Goal: Task Accomplishment & Management: Use online tool/utility

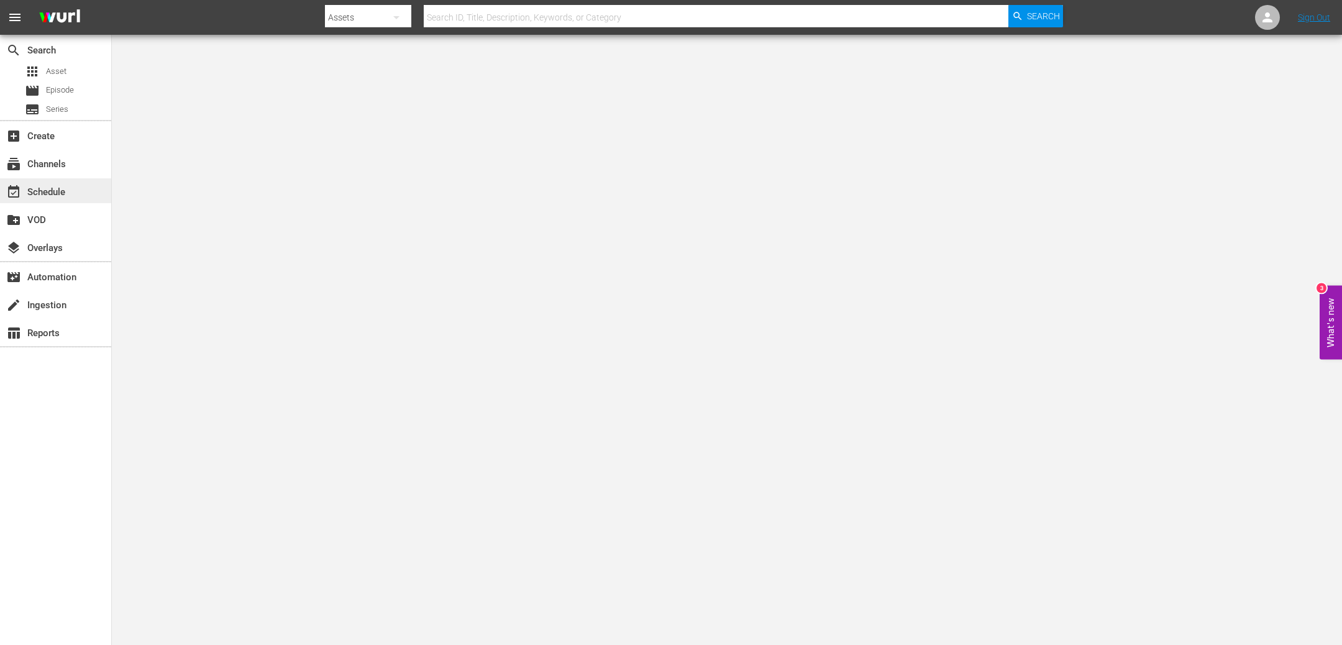
click at [55, 183] on div "event_available Schedule" at bounding box center [55, 190] width 111 height 25
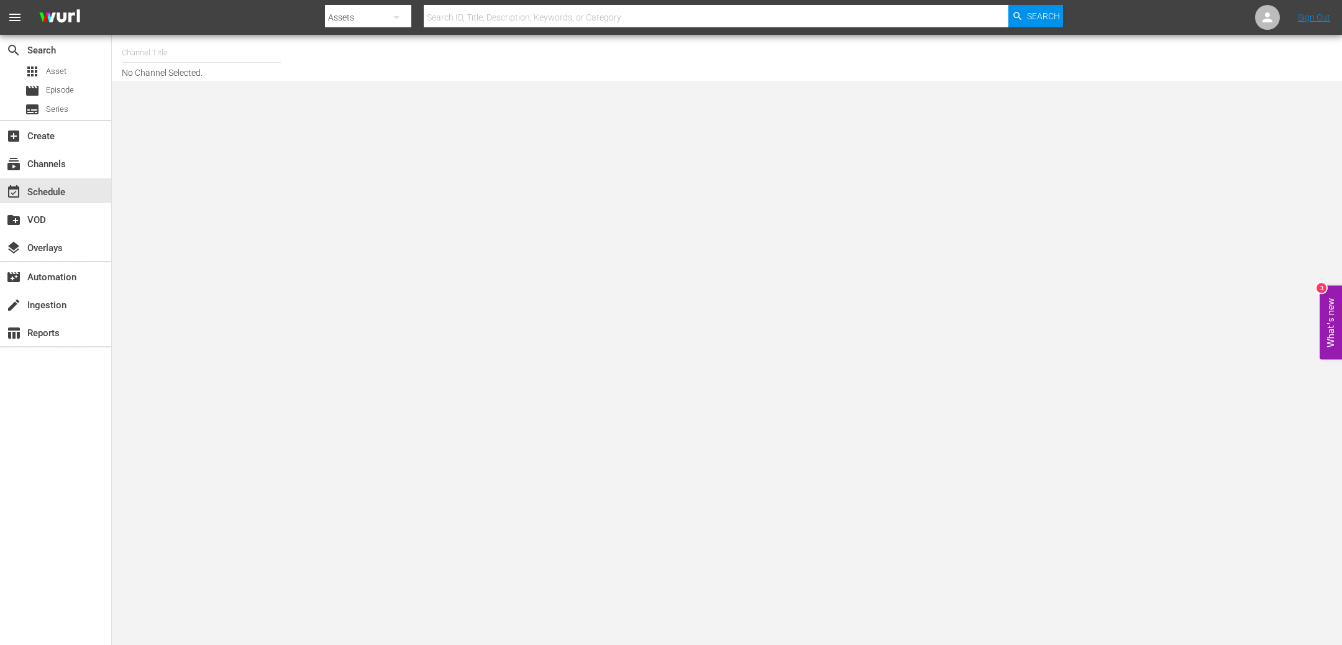
click at [240, 47] on input "text" at bounding box center [201, 53] width 159 height 30
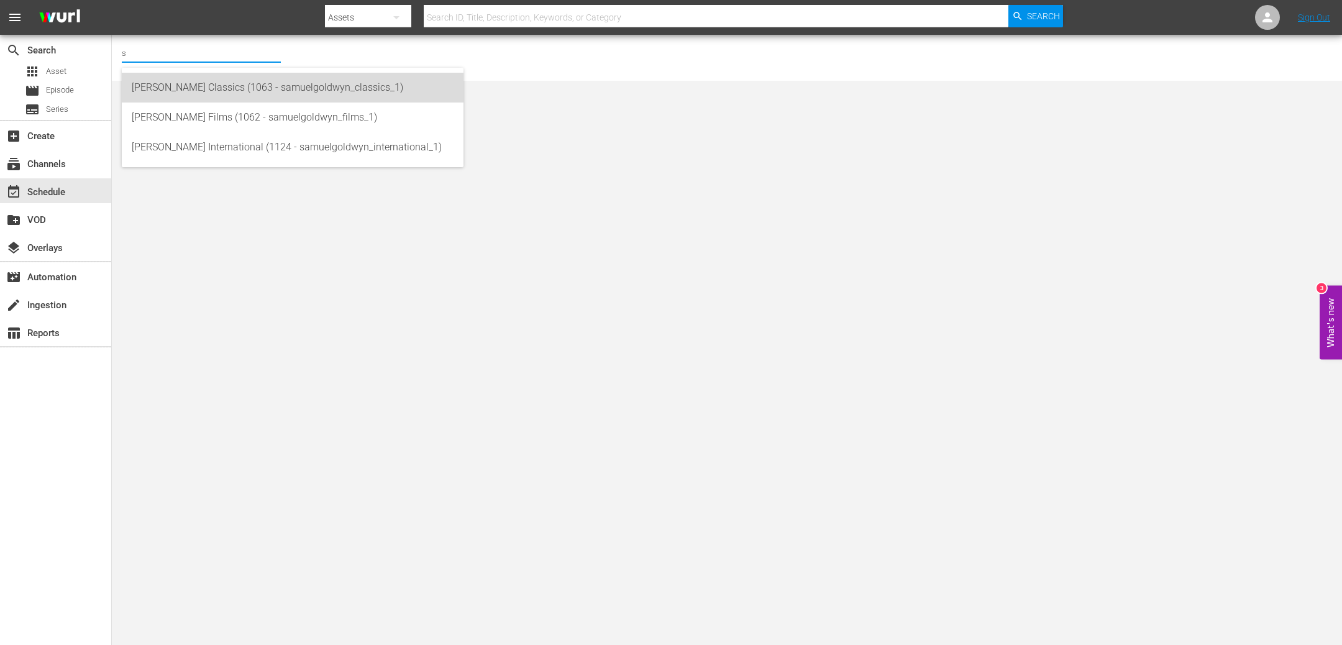
click at [206, 80] on div "[PERSON_NAME] Classics (1063 - samuelgoldwyn_classics_1)" at bounding box center [293, 88] width 322 height 30
type input "[PERSON_NAME] Classics (1063 - samuelgoldwyn_classics_1)"
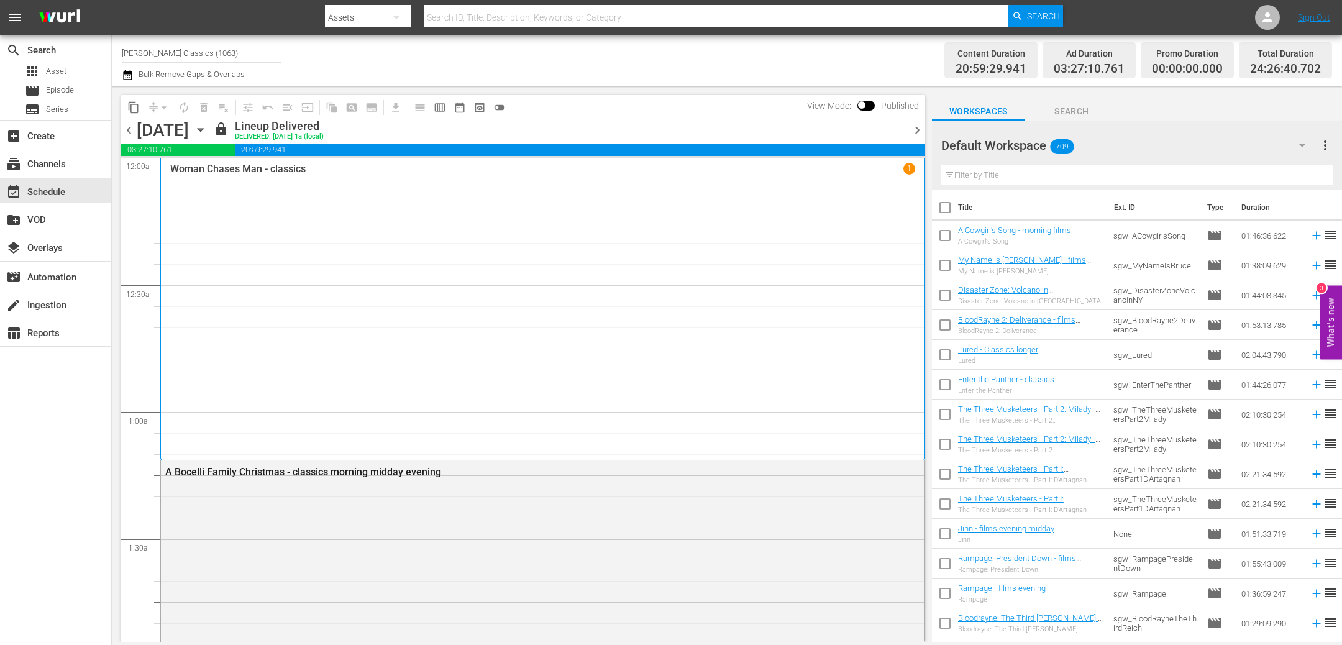
click at [918, 132] on span "chevron_right" at bounding box center [918, 130] width 16 height 16
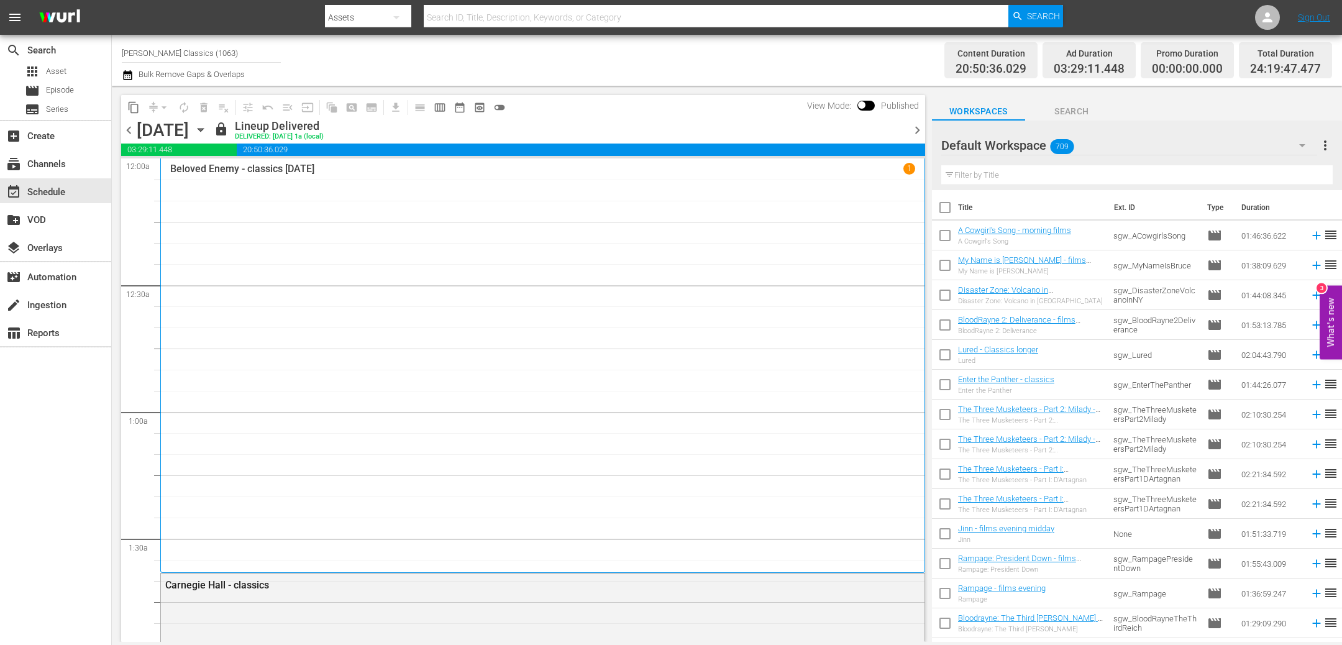
click at [919, 128] on span "chevron_right" at bounding box center [918, 130] width 16 height 16
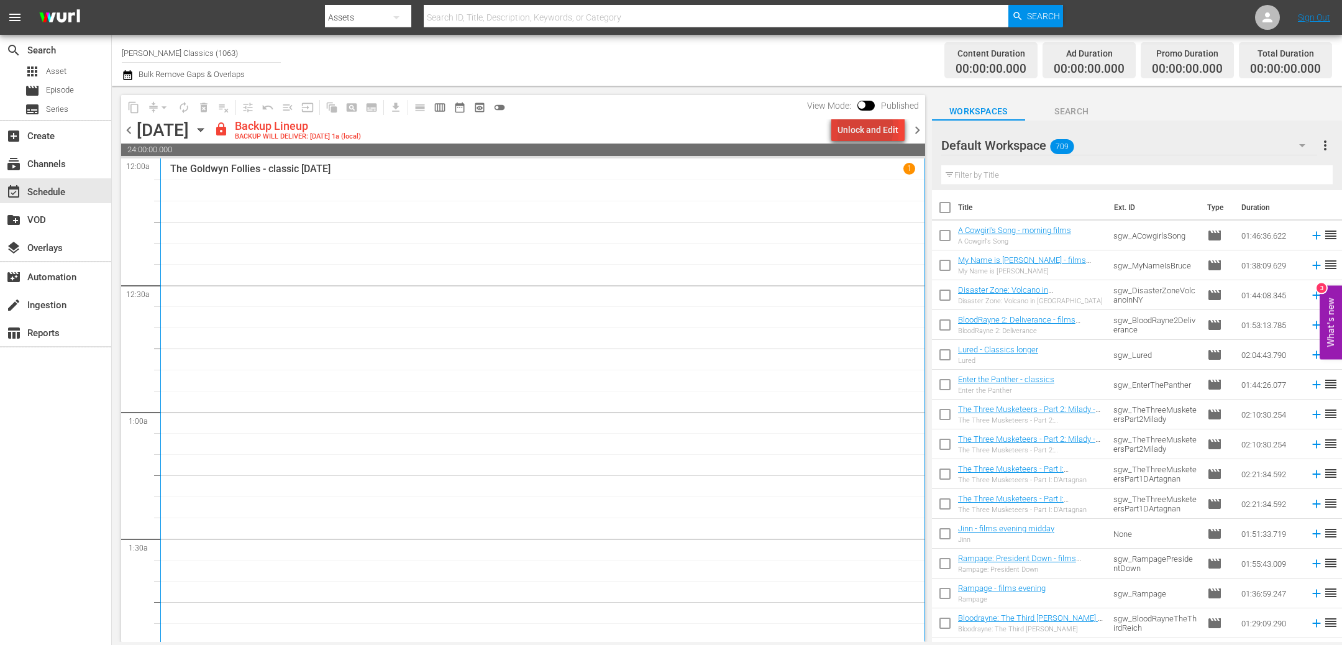
click at [859, 129] on div "Unlock and Edit" at bounding box center [868, 130] width 61 height 22
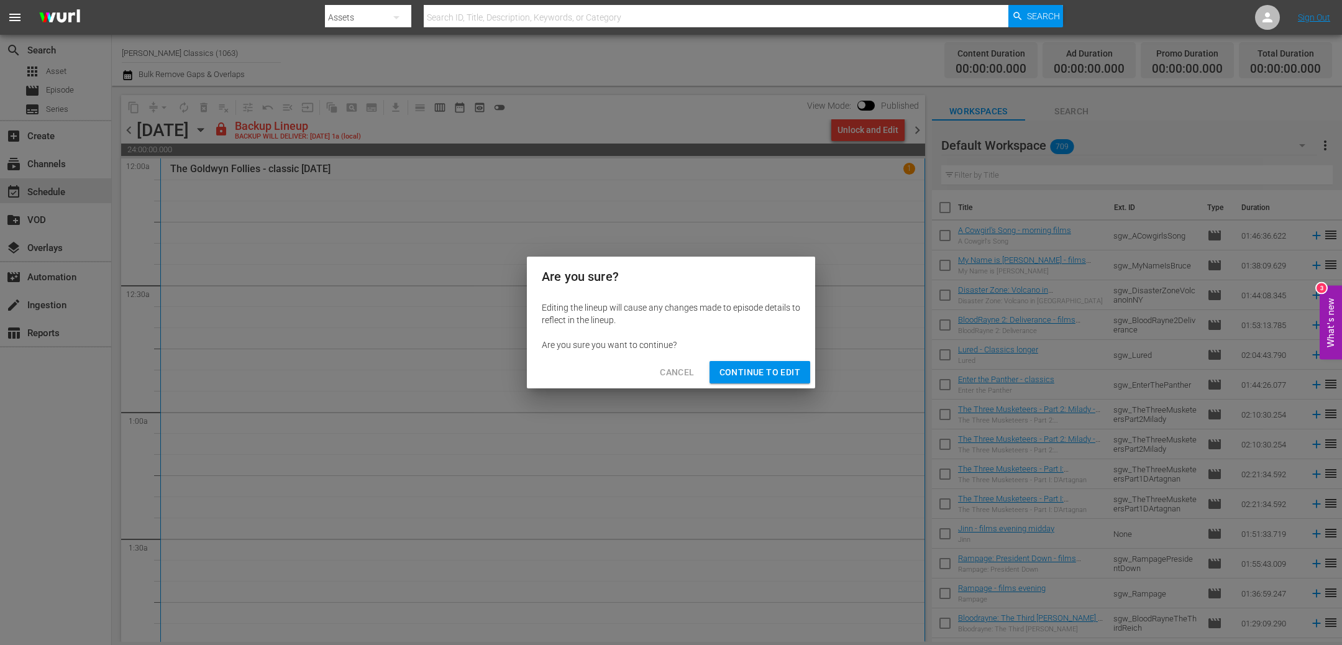
click at [761, 372] on span "Continue to Edit" at bounding box center [760, 373] width 81 height 16
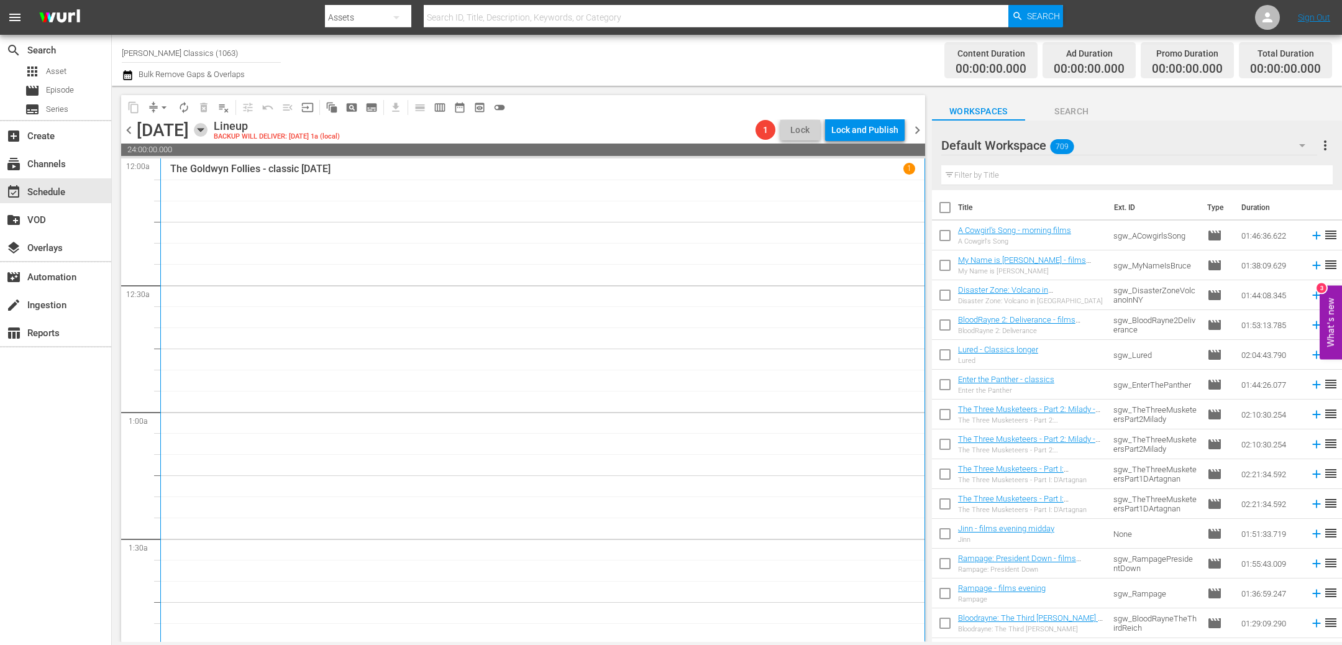
click at [208, 128] on icon "button" at bounding box center [201, 130] width 14 height 14
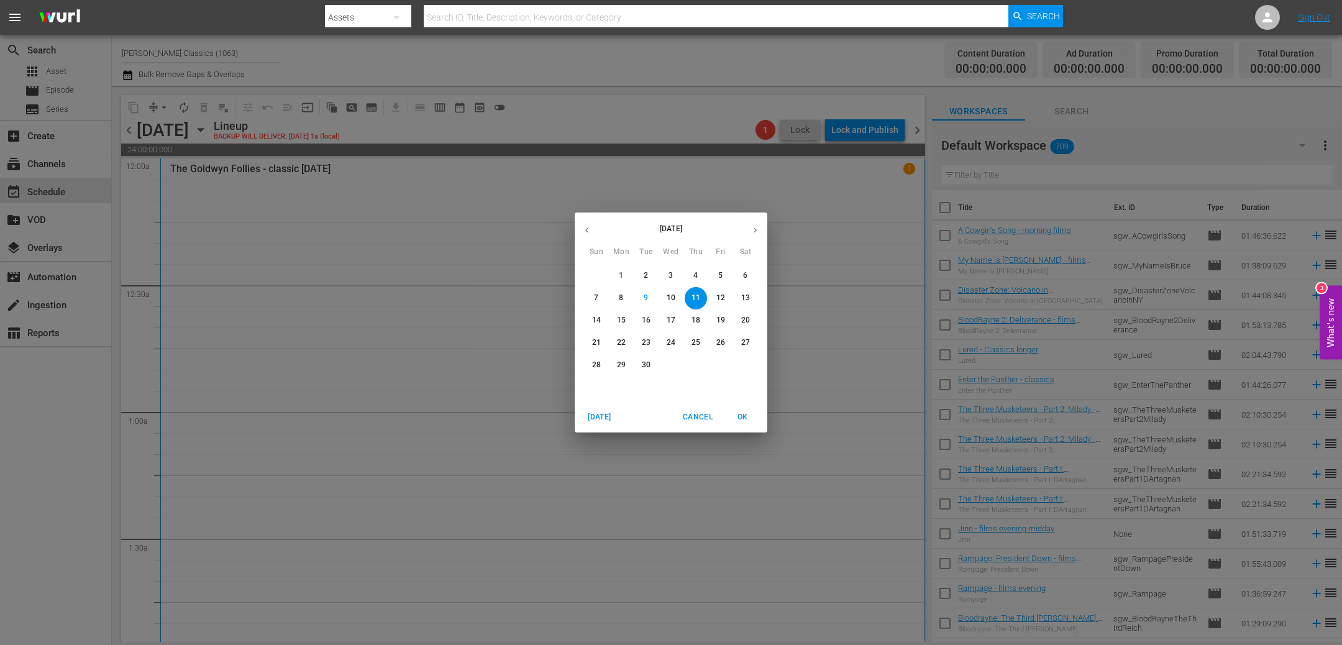
click at [743, 273] on p "6" at bounding box center [745, 275] width 4 height 11
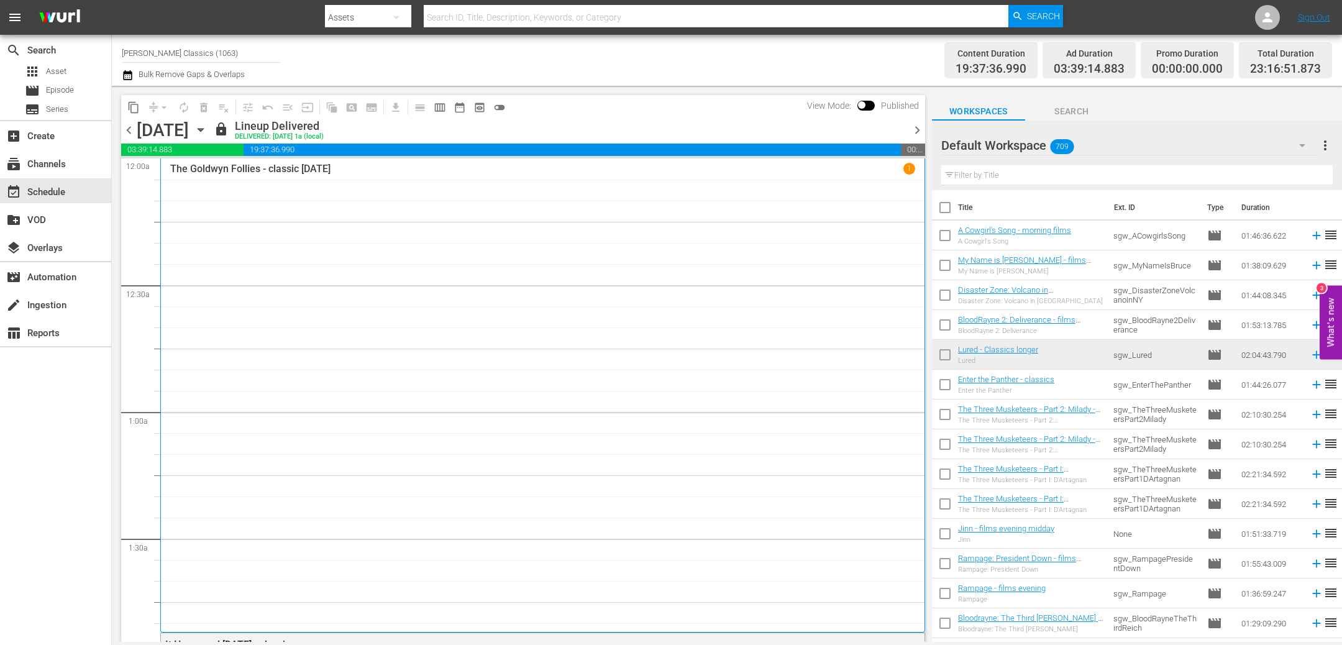
click at [131, 107] on span "content_copy" at bounding box center [133, 107] width 12 height 12
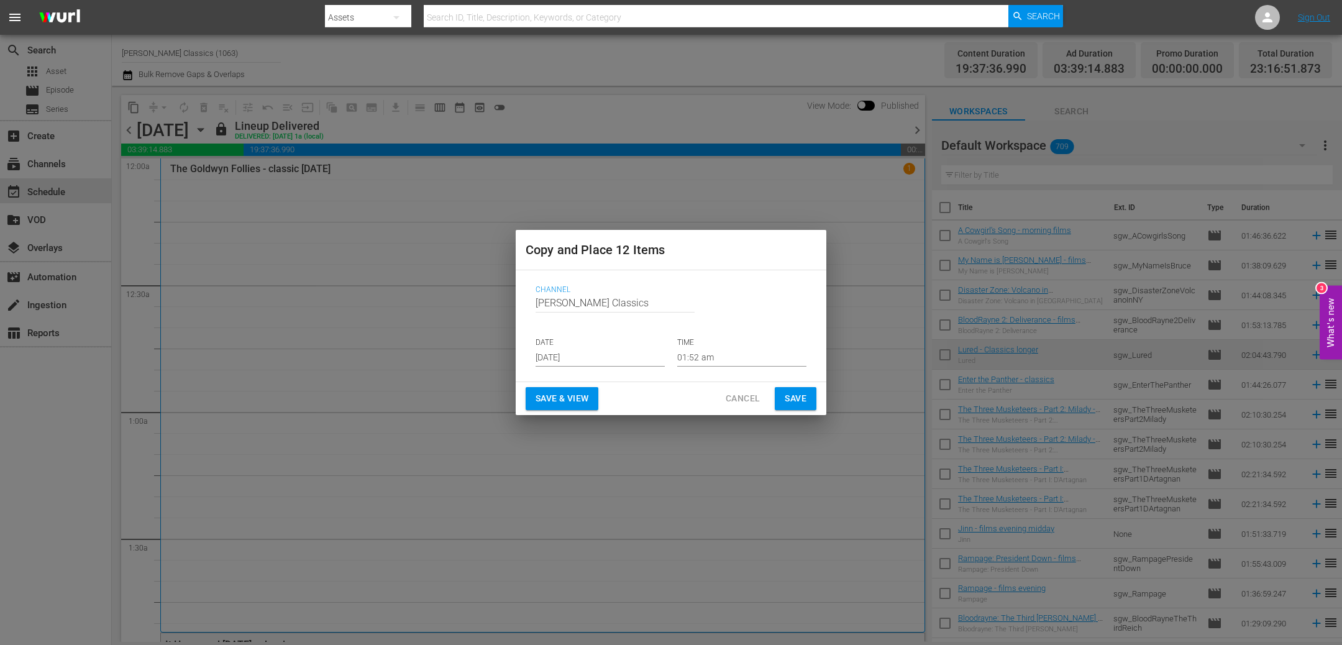
click at [818, 388] on div "Save & View Cancel Save" at bounding box center [671, 398] width 311 height 33
click at [805, 395] on span "Save" at bounding box center [796, 399] width 22 height 16
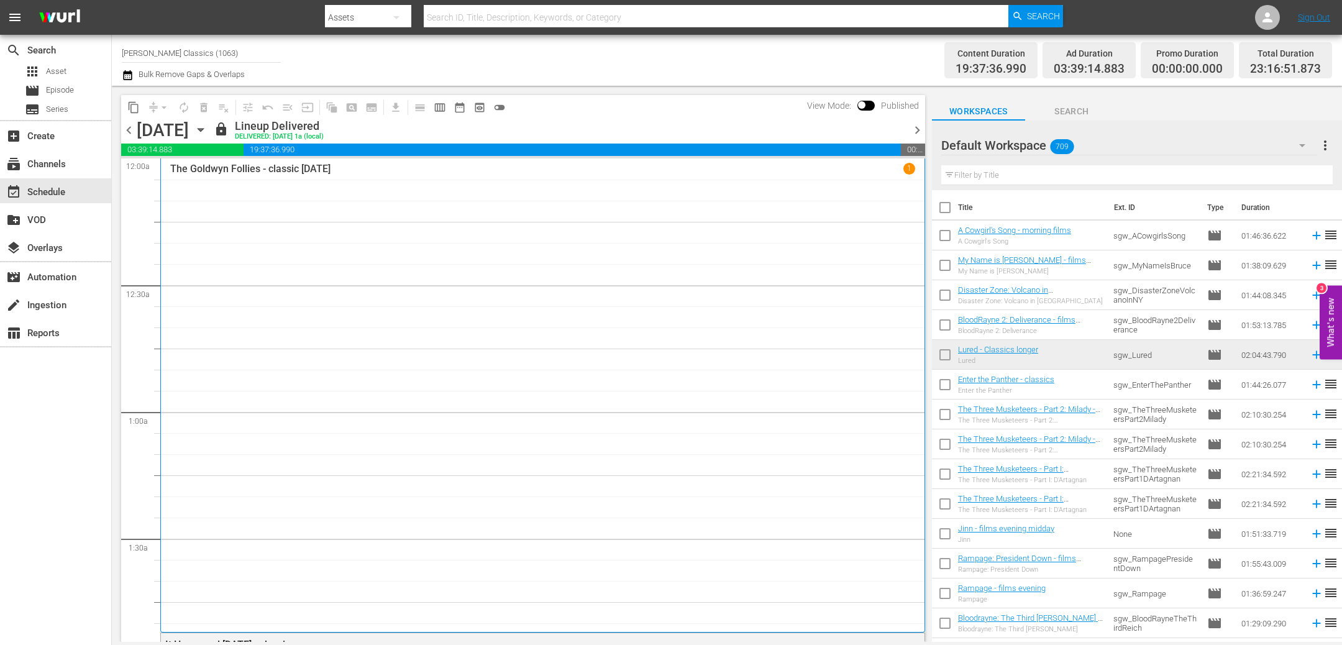
click at [208, 127] on icon "button" at bounding box center [201, 130] width 14 height 14
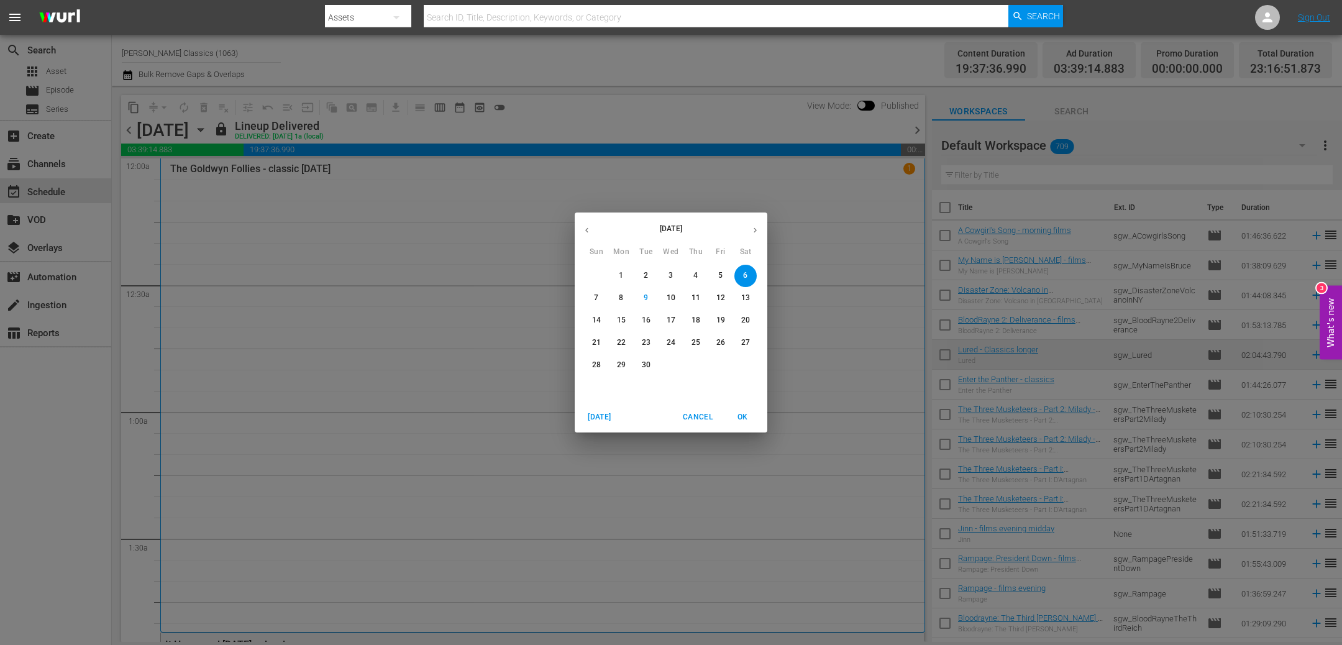
click at [720, 295] on p "12" at bounding box center [721, 298] width 9 height 11
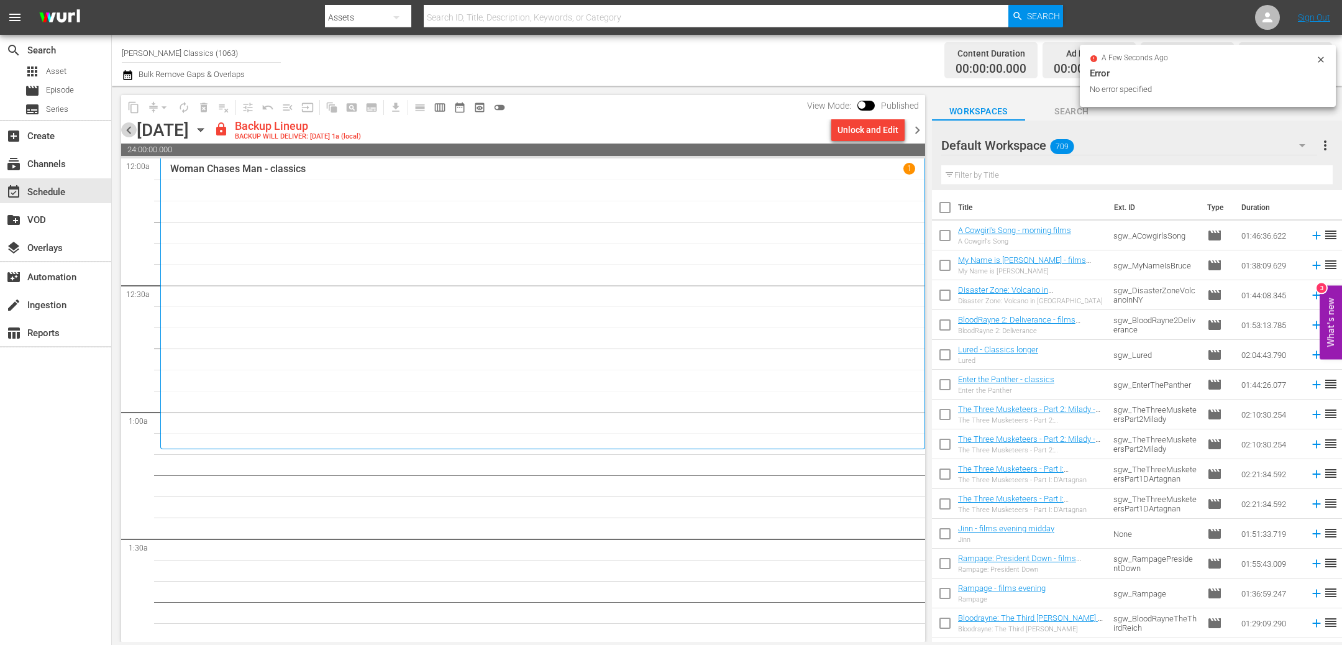
click at [128, 126] on span "chevron_left" at bounding box center [129, 130] width 16 height 16
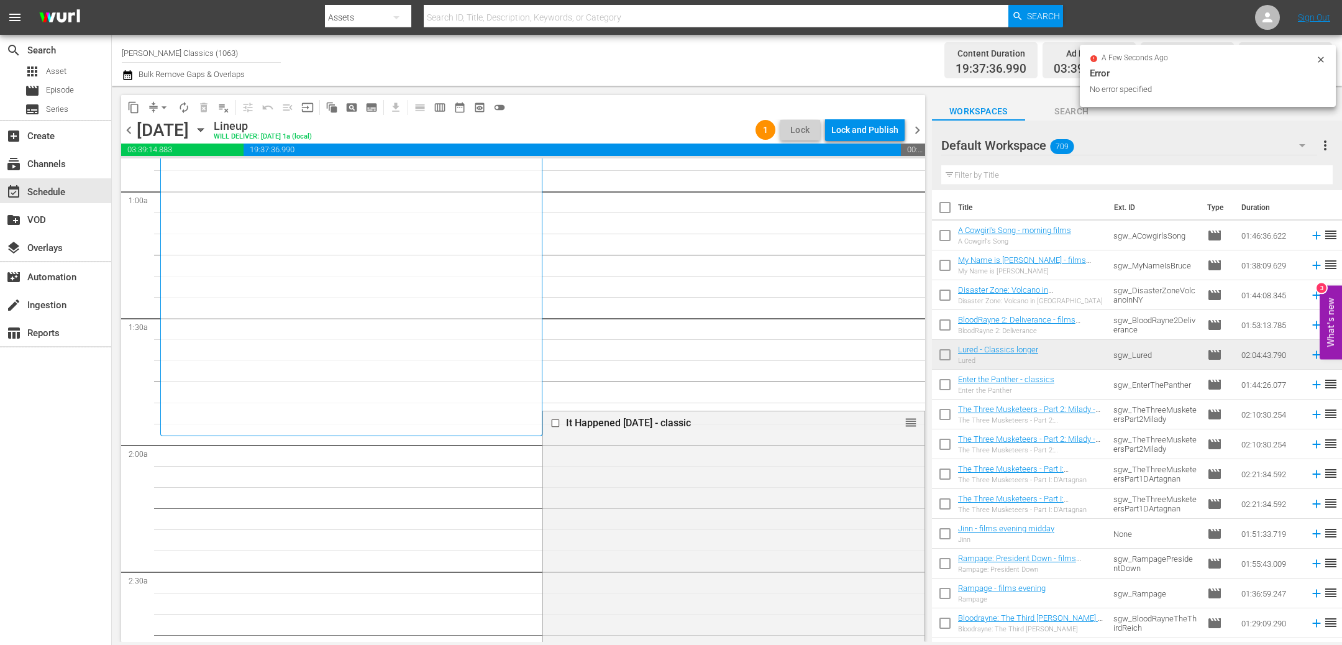
scroll to position [323, 0]
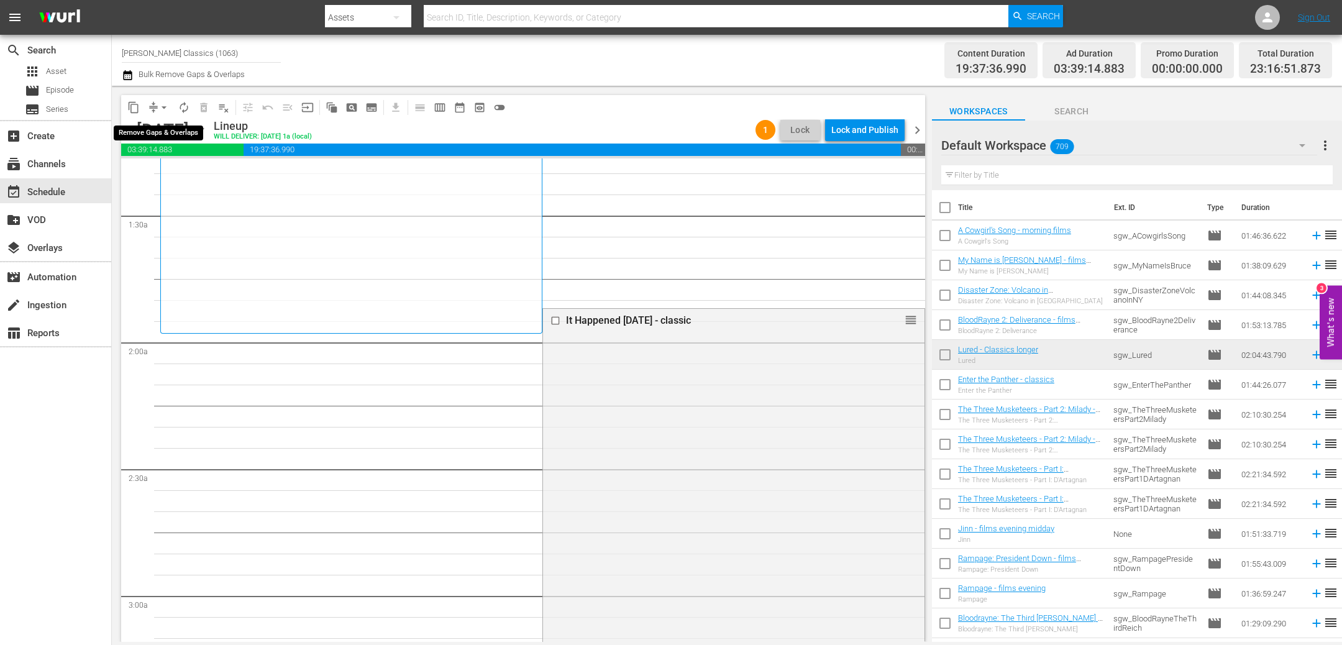
click at [159, 106] on span "arrow_drop_down" at bounding box center [164, 107] width 12 height 12
click at [183, 174] on li "Align to End of Previous Day" at bounding box center [164, 173] width 131 height 21
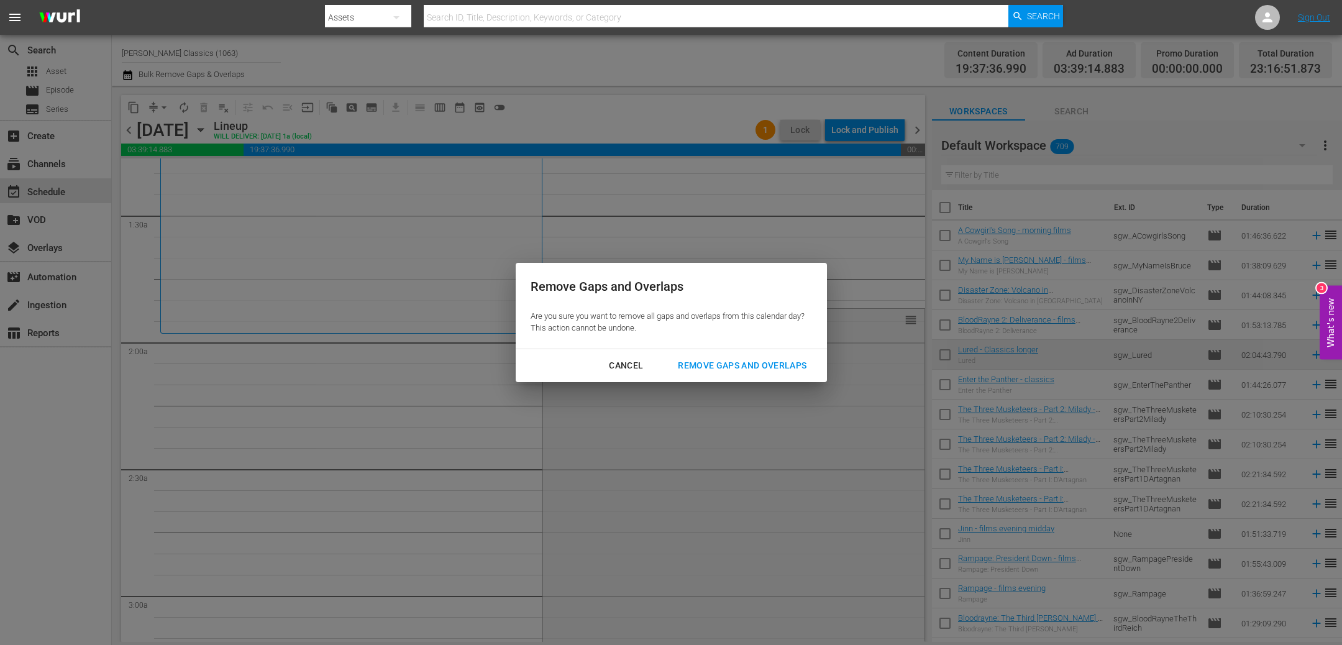
click at [777, 360] on div "Remove Gaps and Overlaps" at bounding box center [742, 366] width 149 height 16
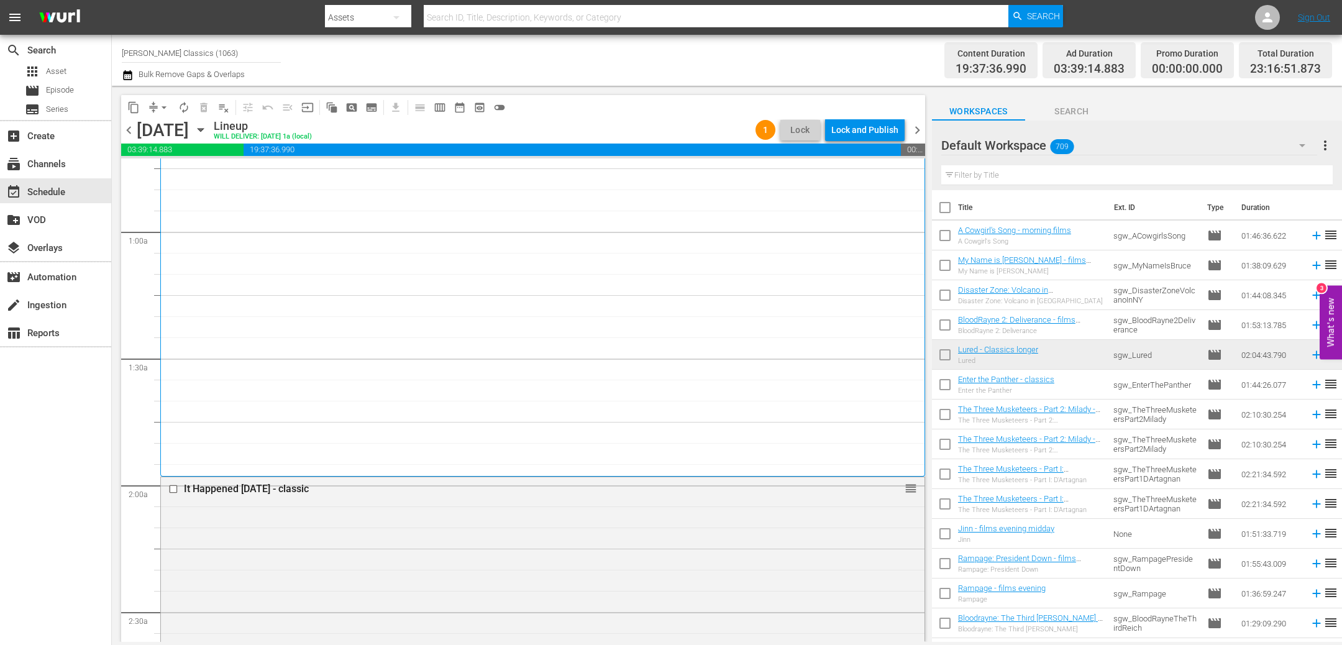
scroll to position [0, 0]
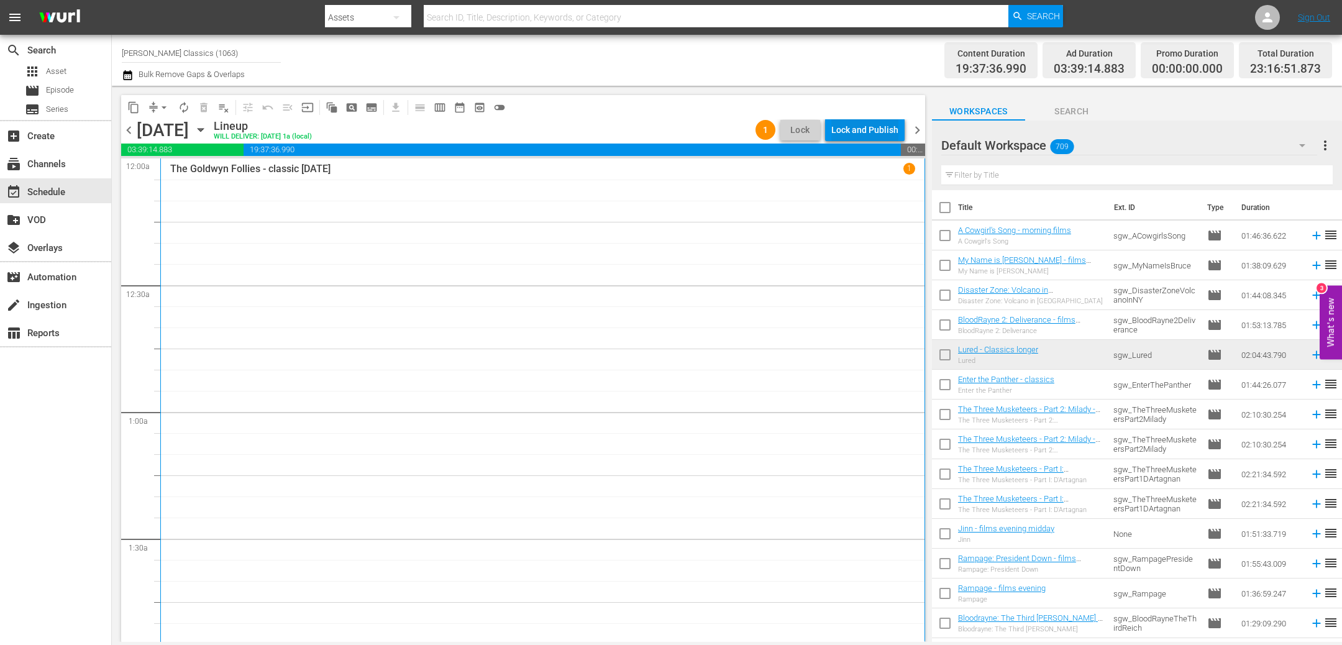
click at [881, 132] on div "Lock and Publish" at bounding box center [865, 130] width 67 height 22
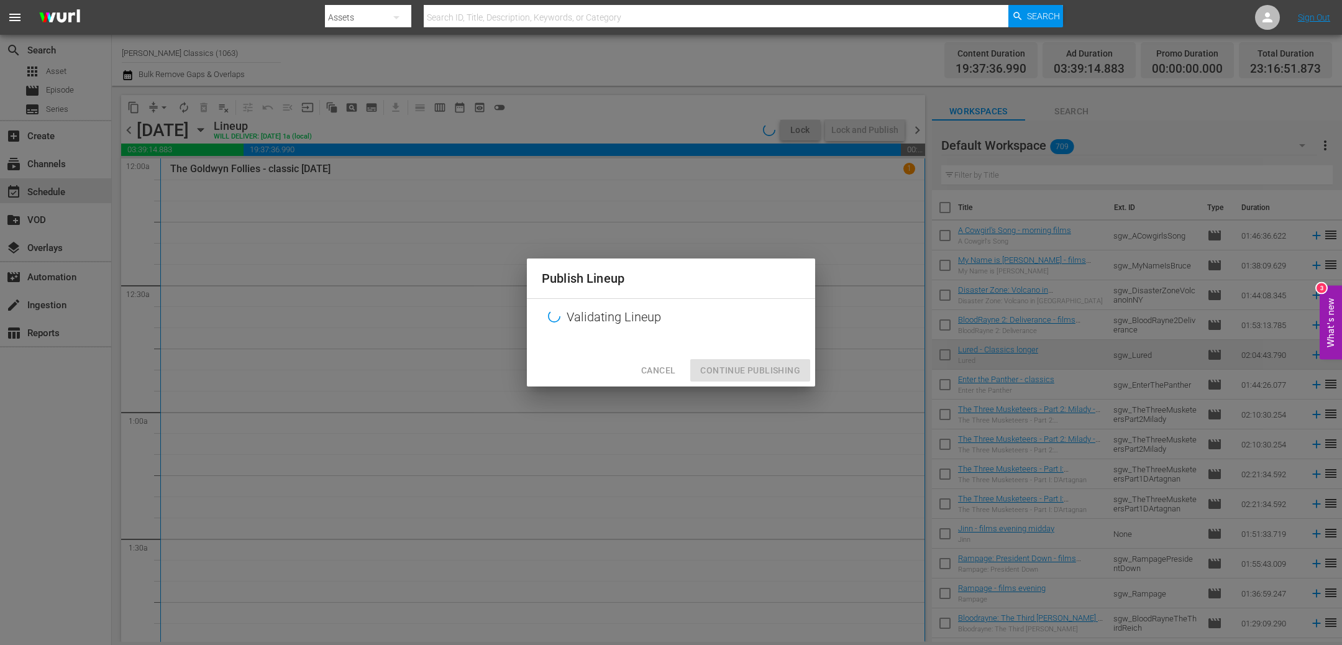
click at [725, 370] on div "Cancel Continue Publishing" at bounding box center [671, 370] width 288 height 33
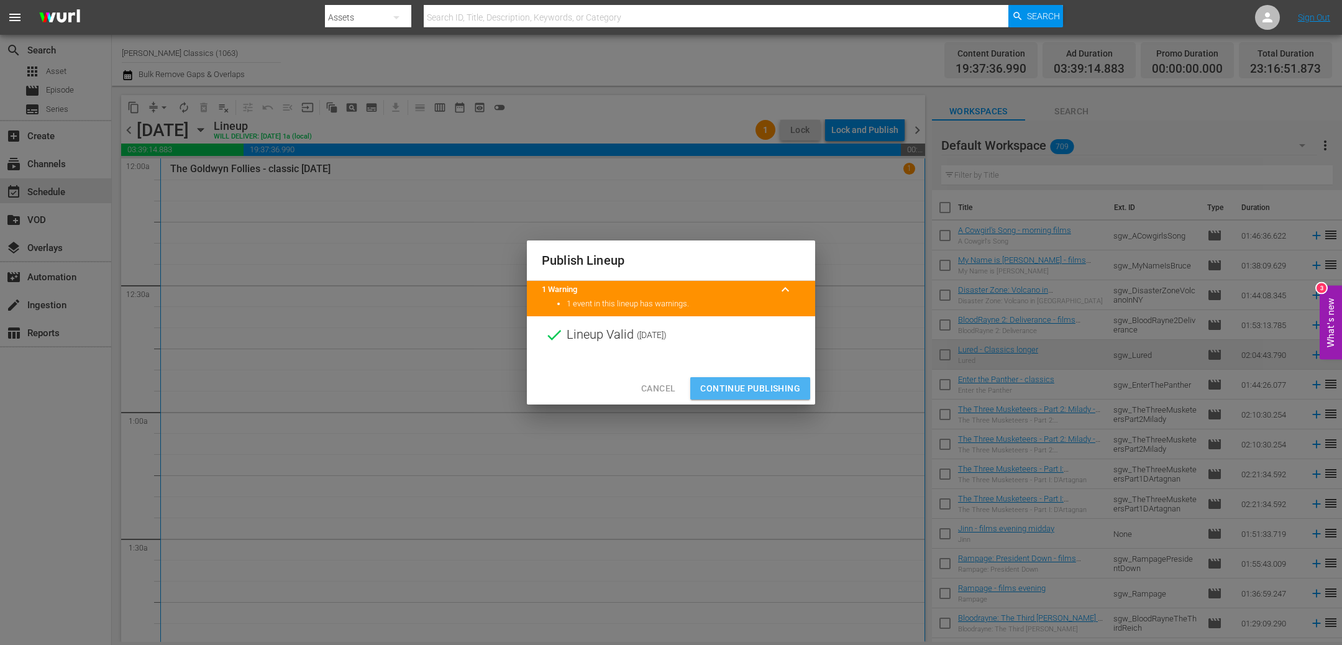
click at [738, 385] on span "Continue Publishing" at bounding box center [750, 389] width 100 height 16
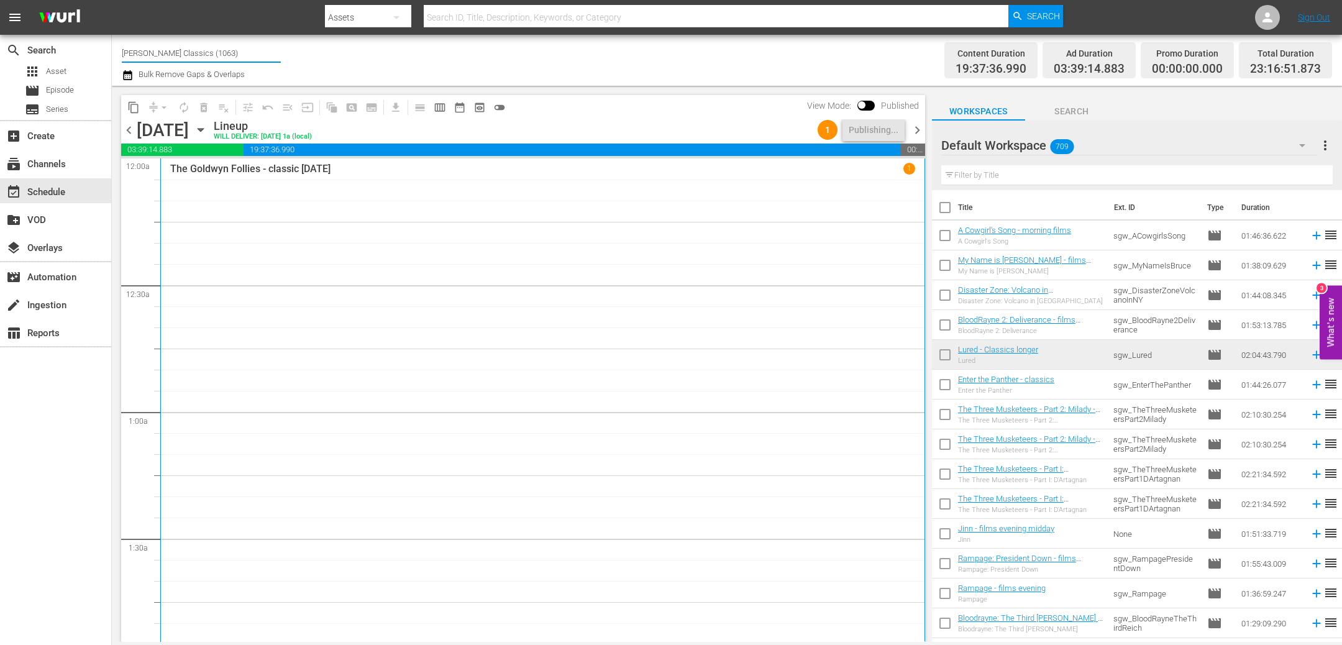
drag, startPoint x: 180, startPoint y: 50, endPoint x: 341, endPoint y: 48, distance: 161.0
click at [341, 48] on div "Channel Title [PERSON_NAME] Classics (1063) Bulk Remove Gaps & Overlaps" at bounding box center [452, 60] width 661 height 45
click at [260, 78] on div "[PERSON_NAME] Films (1062 - samuelgoldwyn_films_1)" at bounding box center [293, 88] width 322 height 30
type input "[PERSON_NAME] Films (1062 - samuelgoldwyn_films_1)"
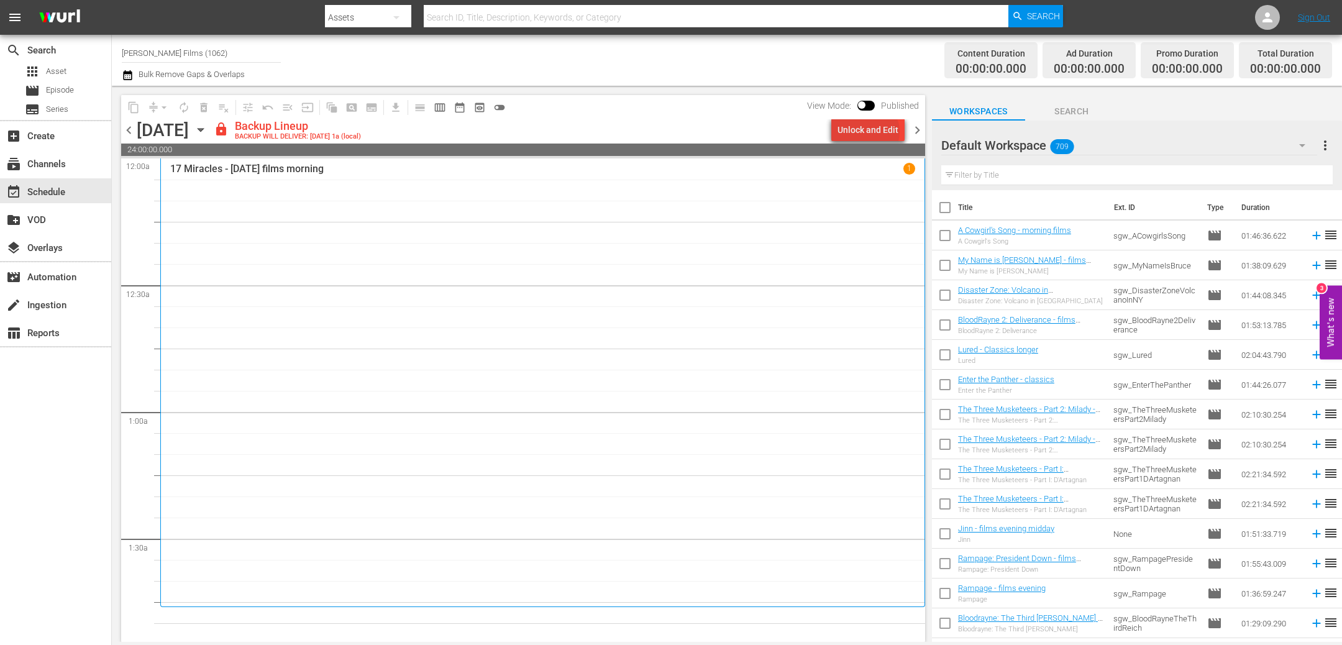
click at [871, 132] on div "Unlock and Edit" at bounding box center [868, 130] width 61 height 22
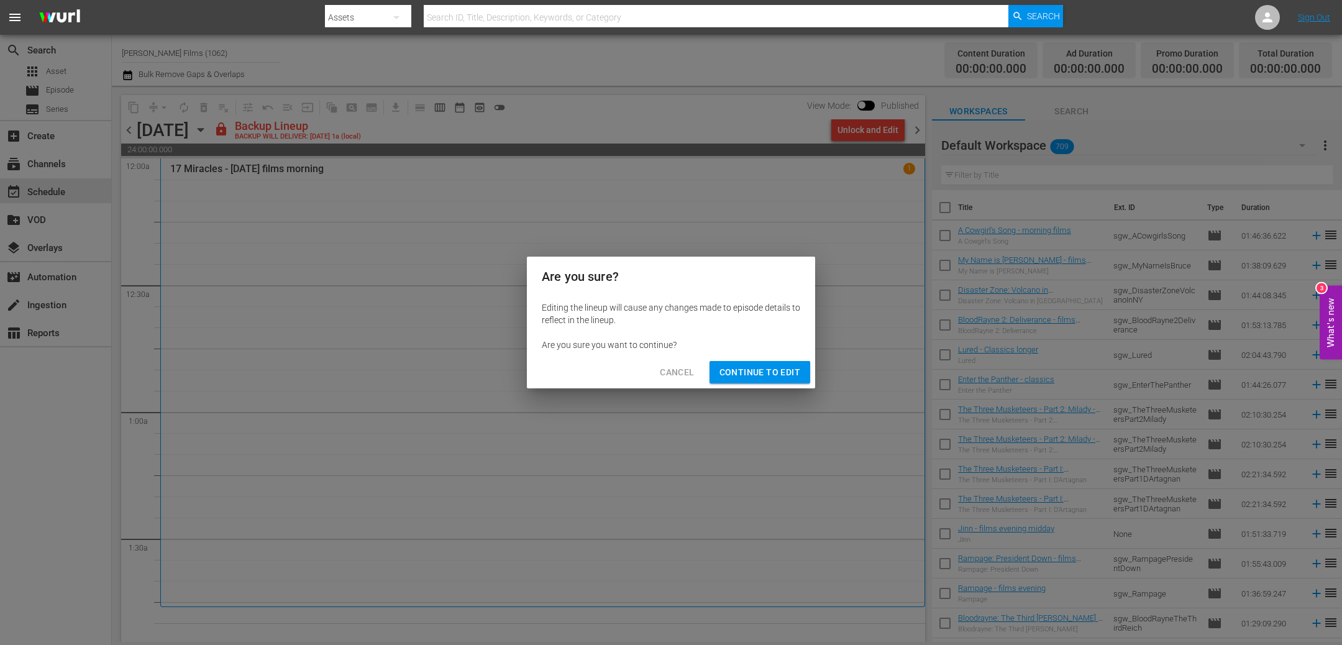
click at [760, 374] on span "Continue to Edit" at bounding box center [760, 373] width 81 height 16
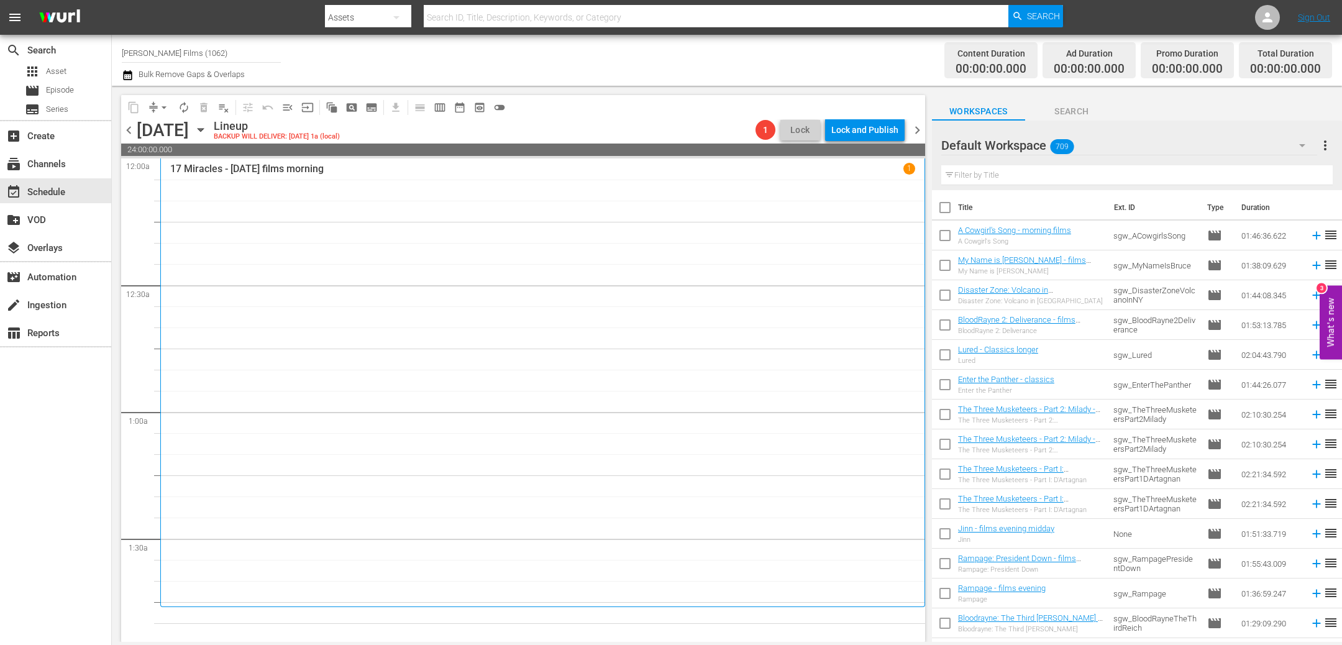
click at [208, 131] on icon "button" at bounding box center [201, 130] width 14 height 14
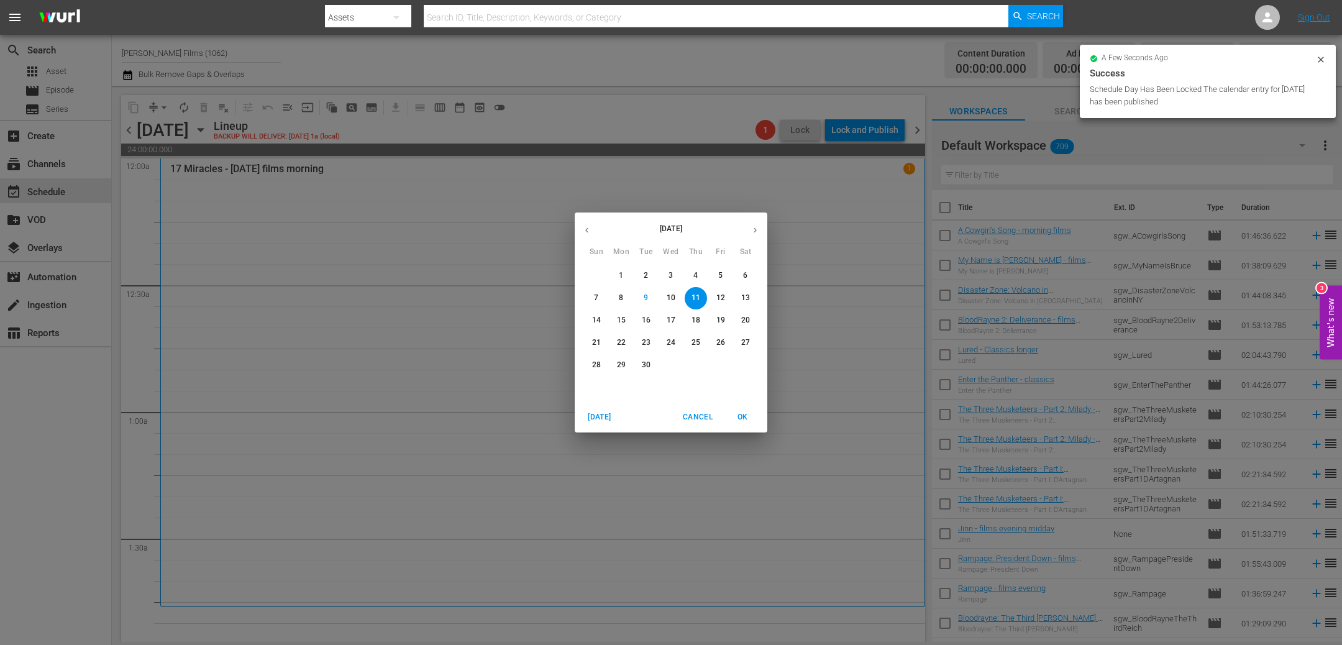
click at [698, 277] on span "4" at bounding box center [696, 275] width 22 height 11
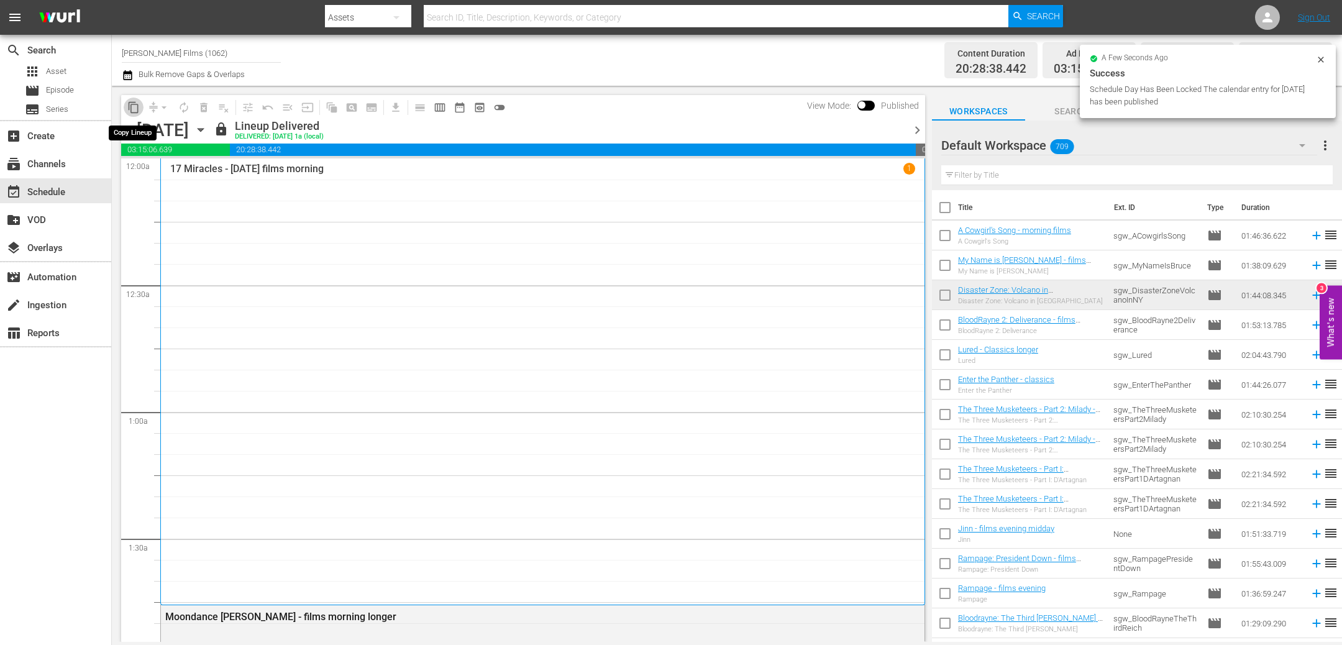
click at [135, 104] on span "content_copy" at bounding box center [133, 107] width 12 height 12
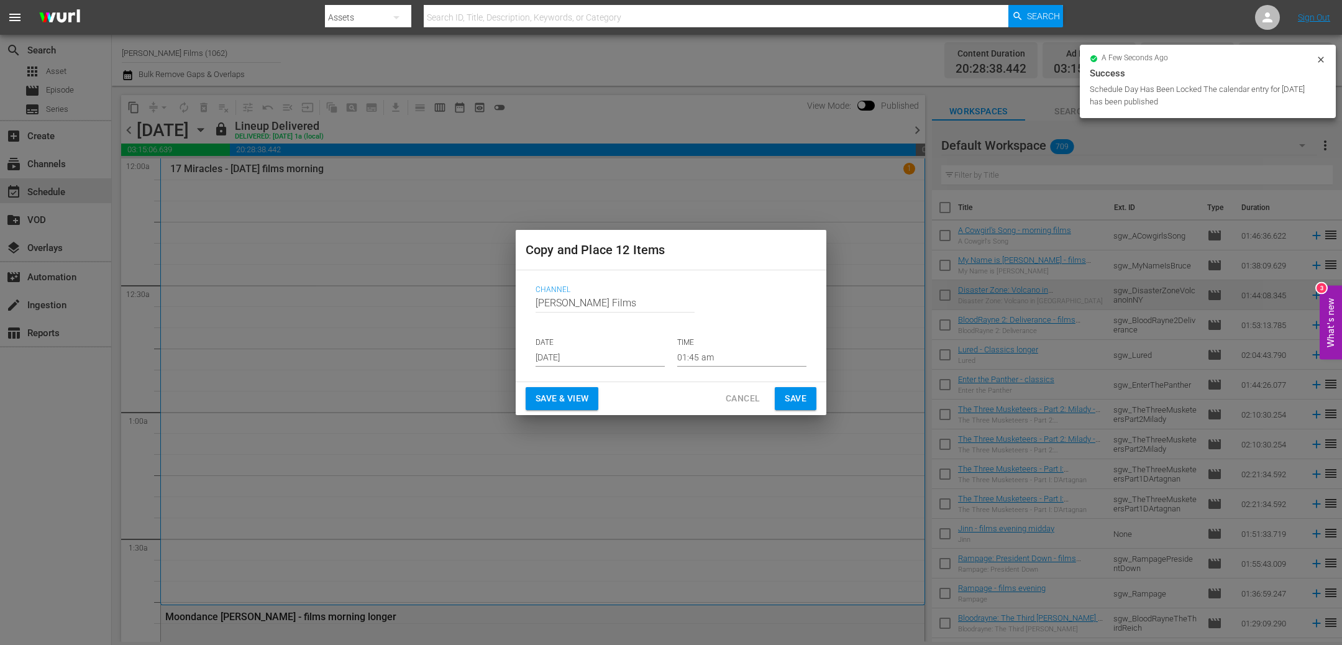
click at [808, 405] on button "Save" at bounding box center [796, 398] width 42 height 23
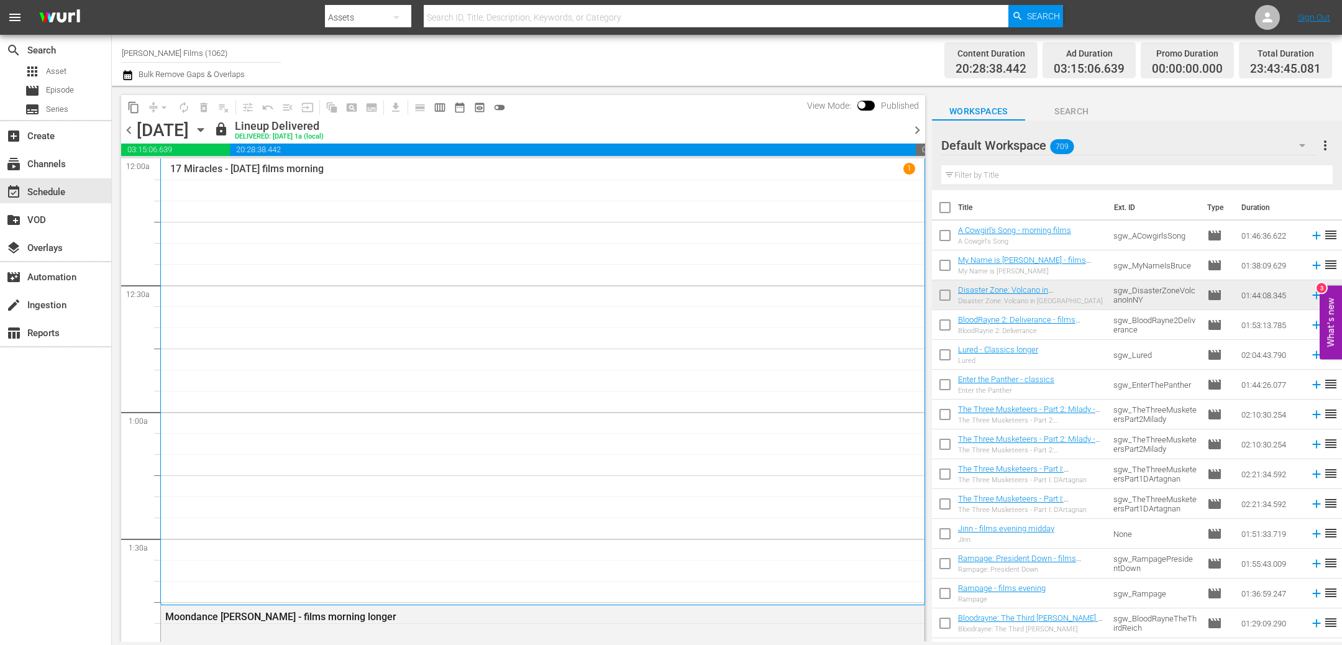
click at [208, 125] on icon "button" at bounding box center [201, 130] width 14 height 14
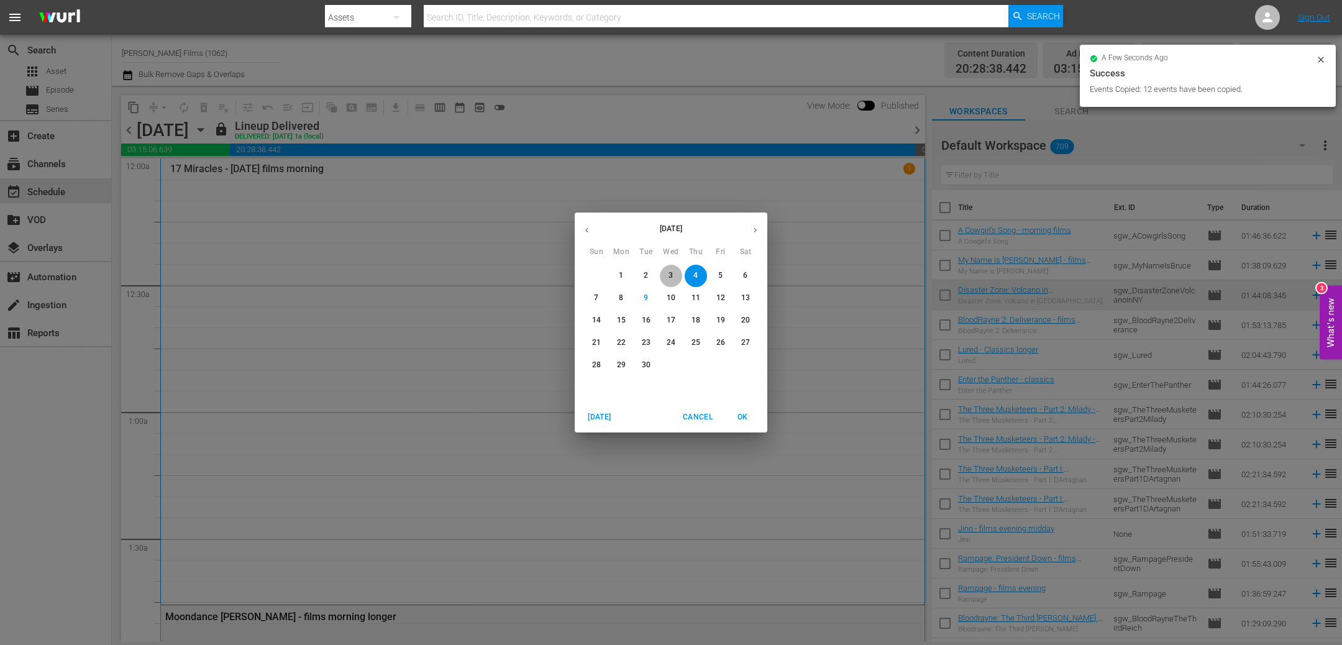
click at [675, 272] on span "3" at bounding box center [671, 275] width 22 height 11
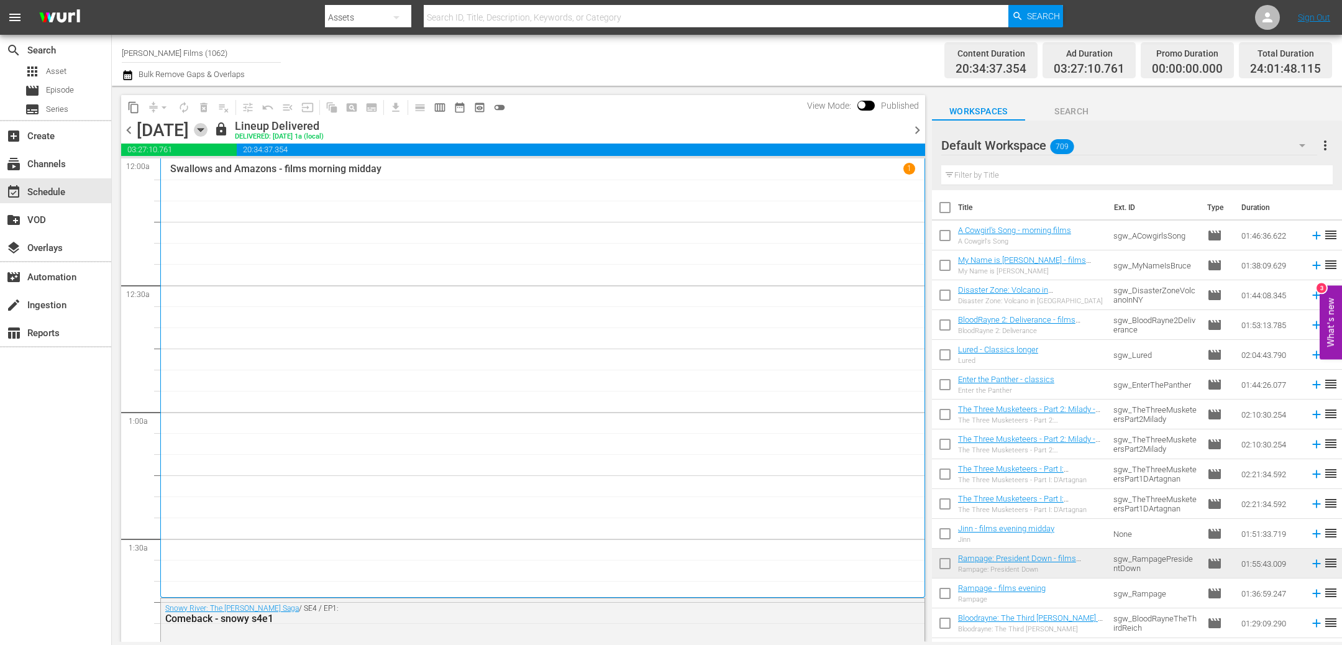
click at [208, 131] on icon "button" at bounding box center [201, 130] width 14 height 14
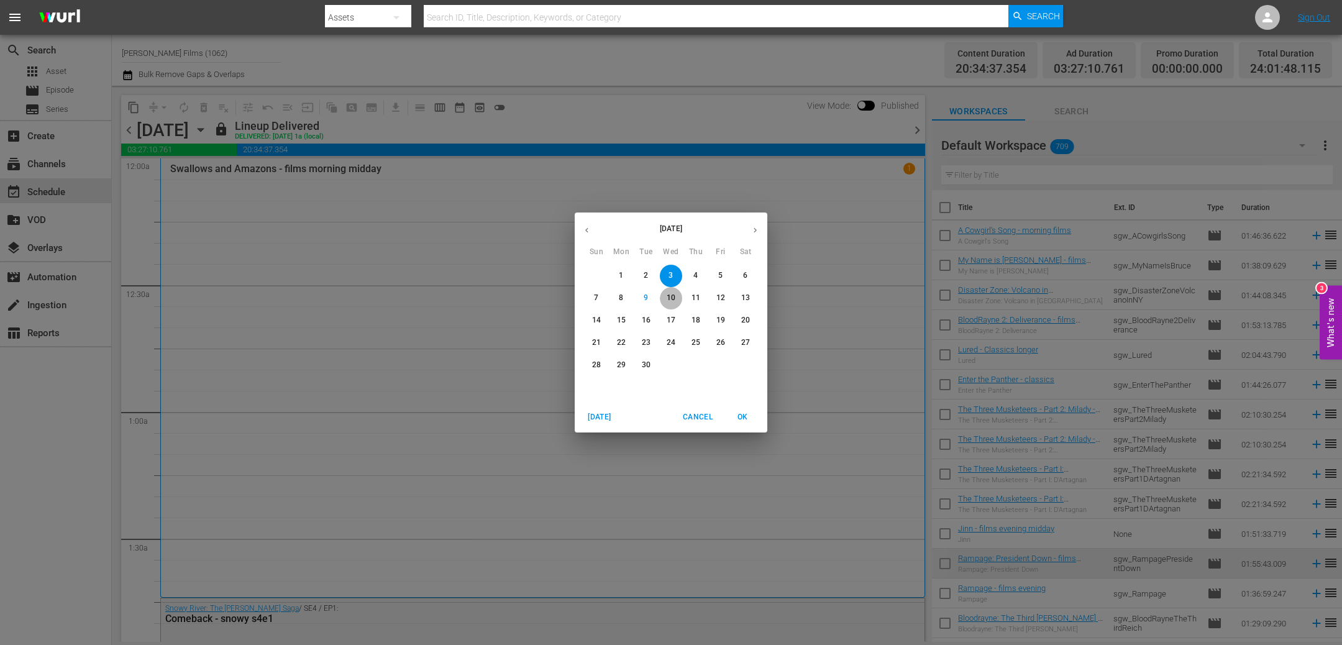
click at [671, 296] on p "10" at bounding box center [671, 298] width 9 height 11
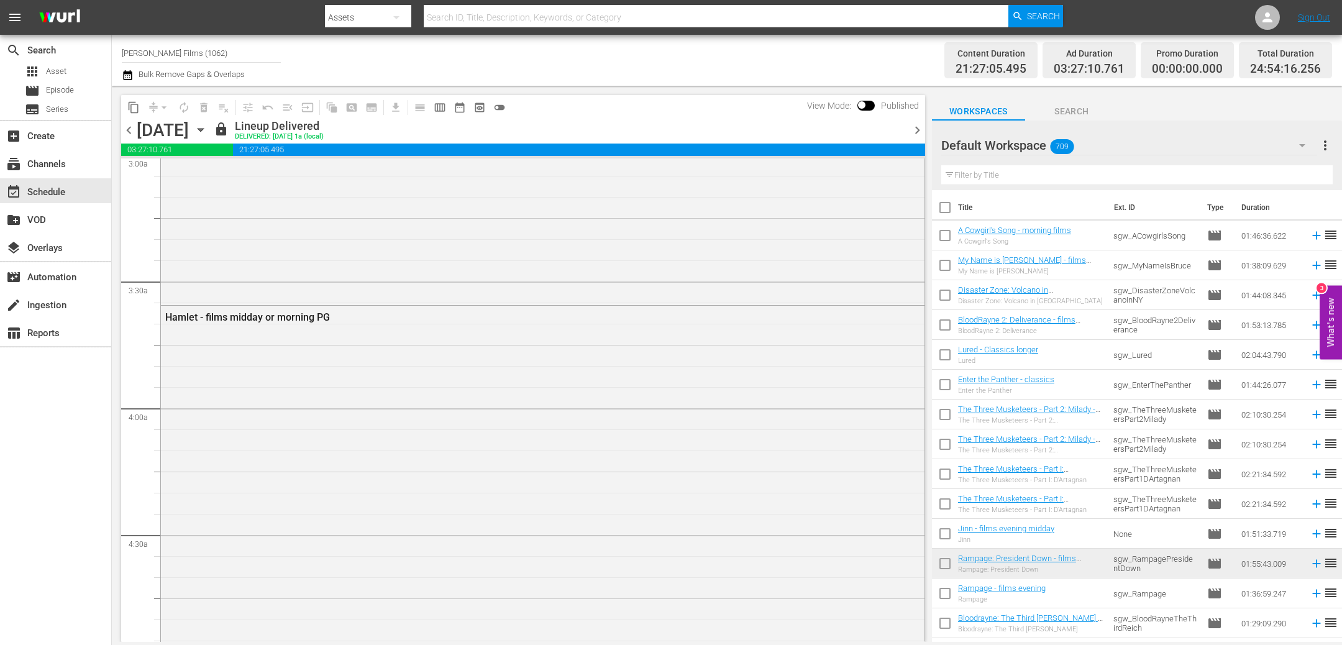
scroll to position [779, 0]
click at [1030, 180] on input "text" at bounding box center [1138, 175] width 392 height 20
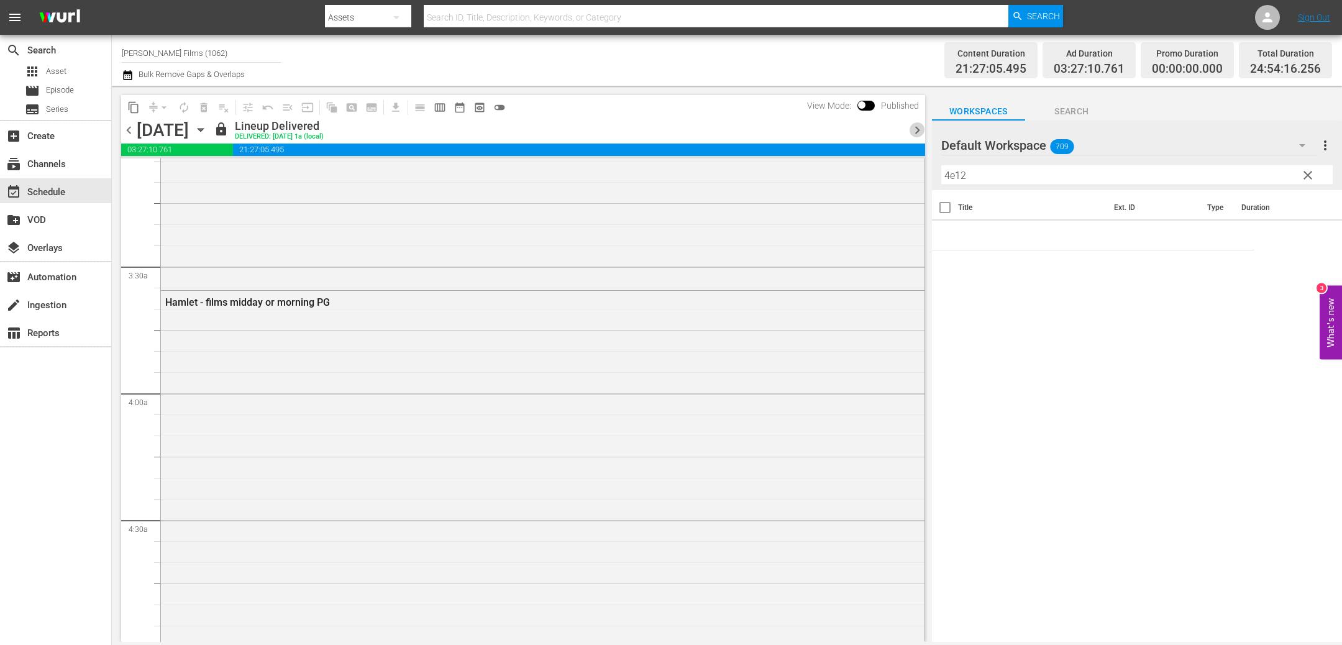
click at [920, 134] on span "chevron_right" at bounding box center [918, 130] width 16 height 16
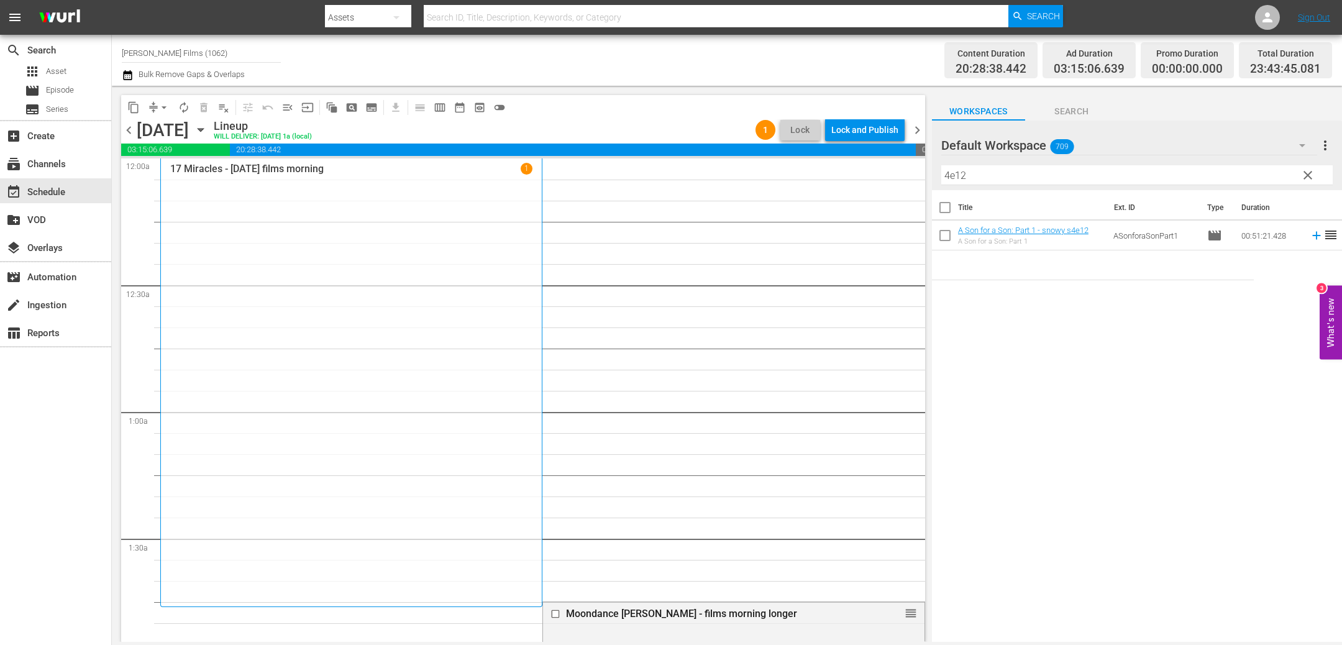
click at [410, 333] on div "17 Miracles - [DATE] films morning 1" at bounding box center [351, 382] width 362 height 439
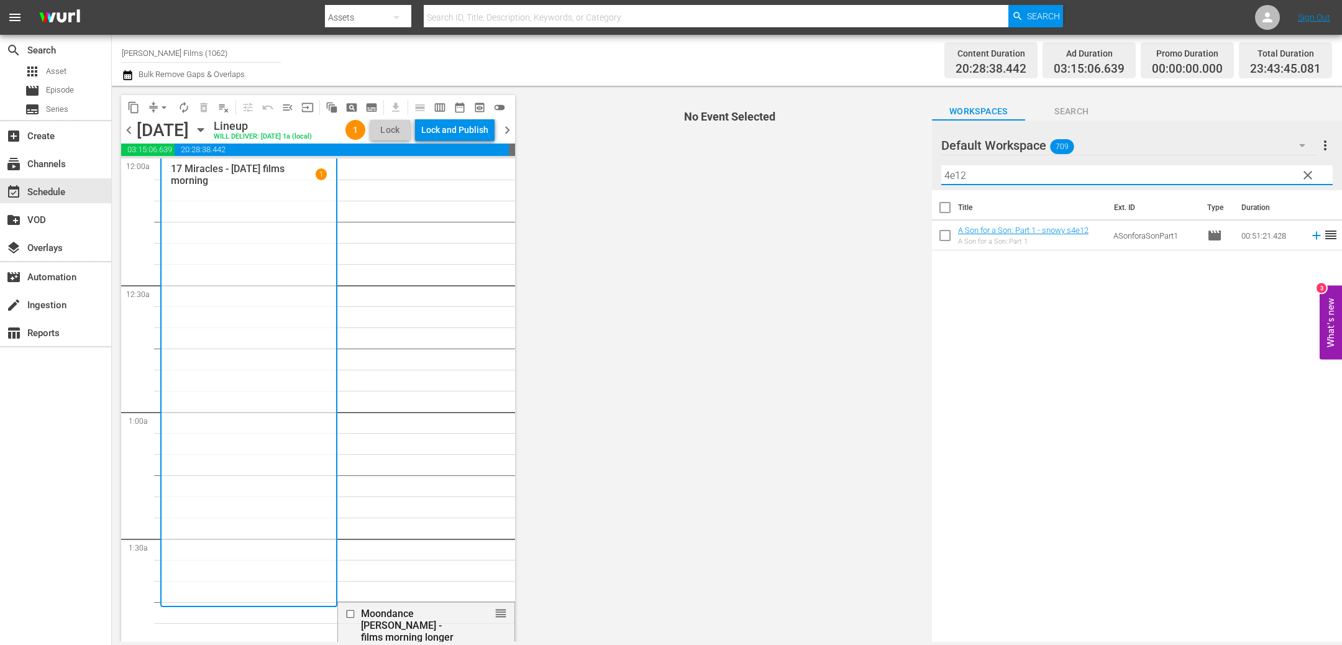
drag, startPoint x: 1051, startPoint y: 176, endPoint x: 839, endPoint y: 158, distance: 212.7
click at [841, 158] on div "content_copy compress arrow_drop_down autorenew_outlined delete_forever_outline…" at bounding box center [727, 364] width 1231 height 556
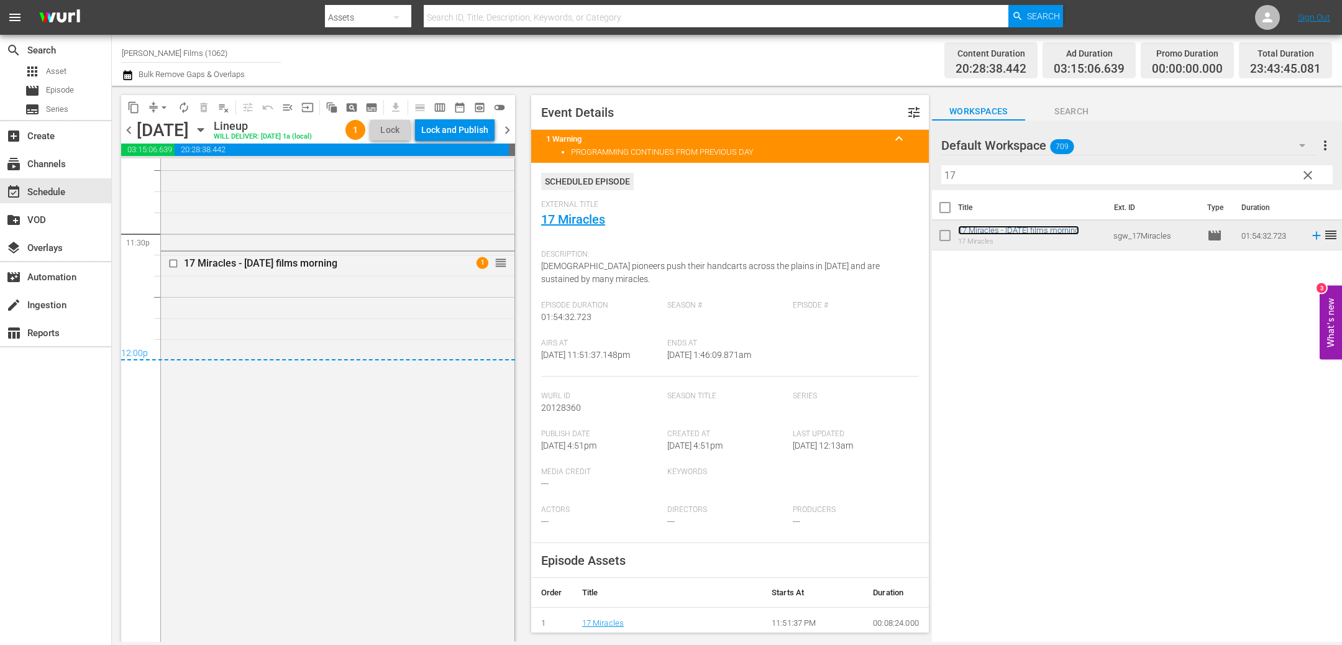
scroll to position [5852, 0]
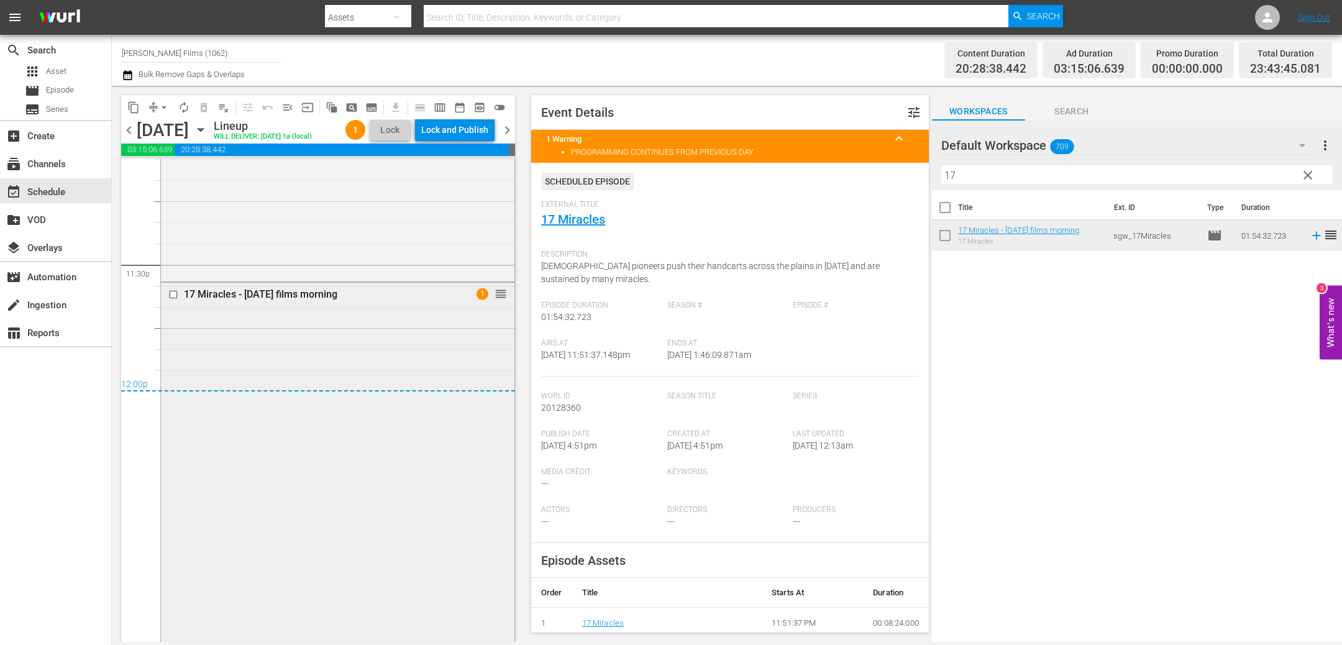
click at [177, 300] on input "checkbox" at bounding box center [174, 295] width 13 height 11
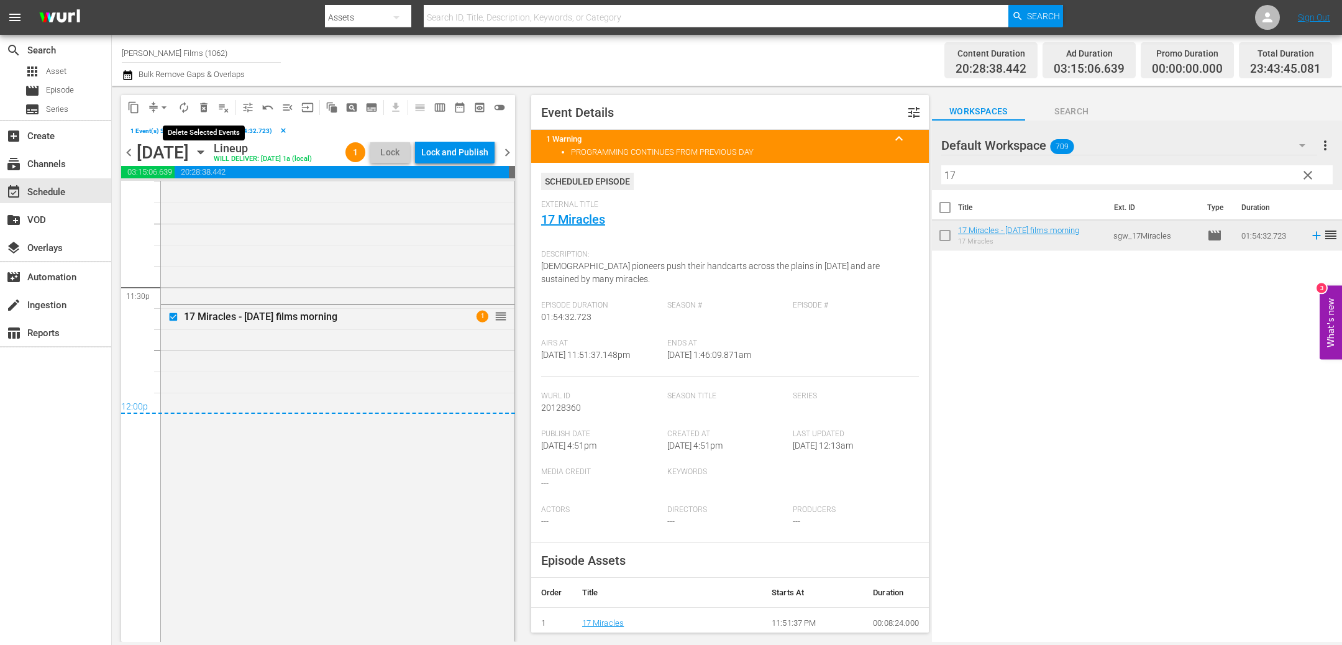
click at [206, 105] on span "delete_forever_outlined" at bounding box center [204, 107] width 12 height 12
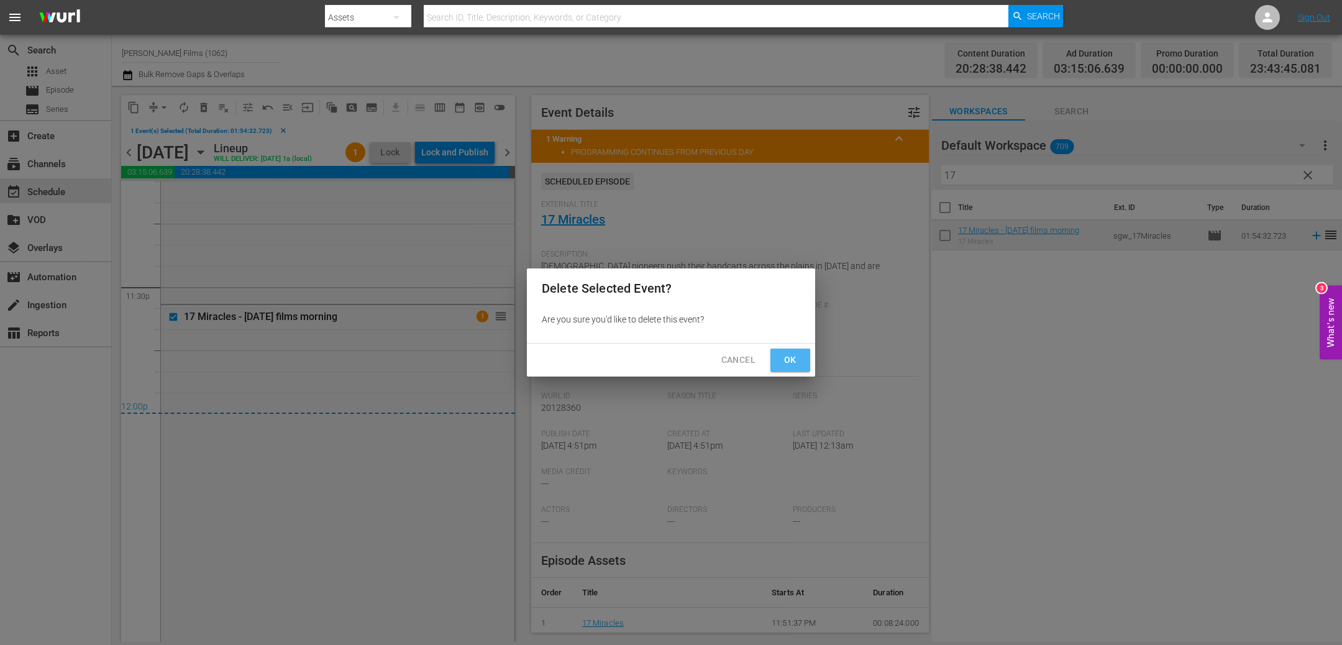
click at [790, 362] on span "Ok" at bounding box center [791, 360] width 20 height 16
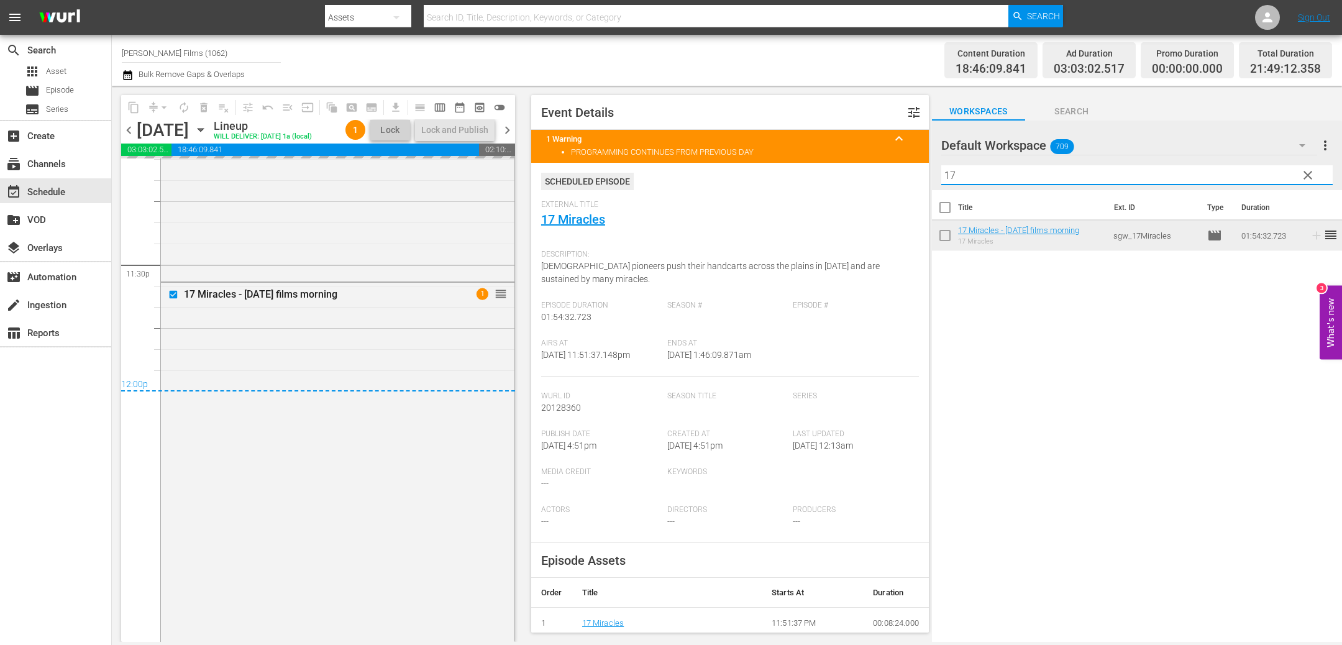
drag, startPoint x: 1023, startPoint y: 170, endPoint x: 778, endPoint y: 157, distance: 245.2
click at [780, 158] on div "content_copy compress arrow_drop_down autorenew_outlined delete_forever_outline…" at bounding box center [727, 364] width 1231 height 556
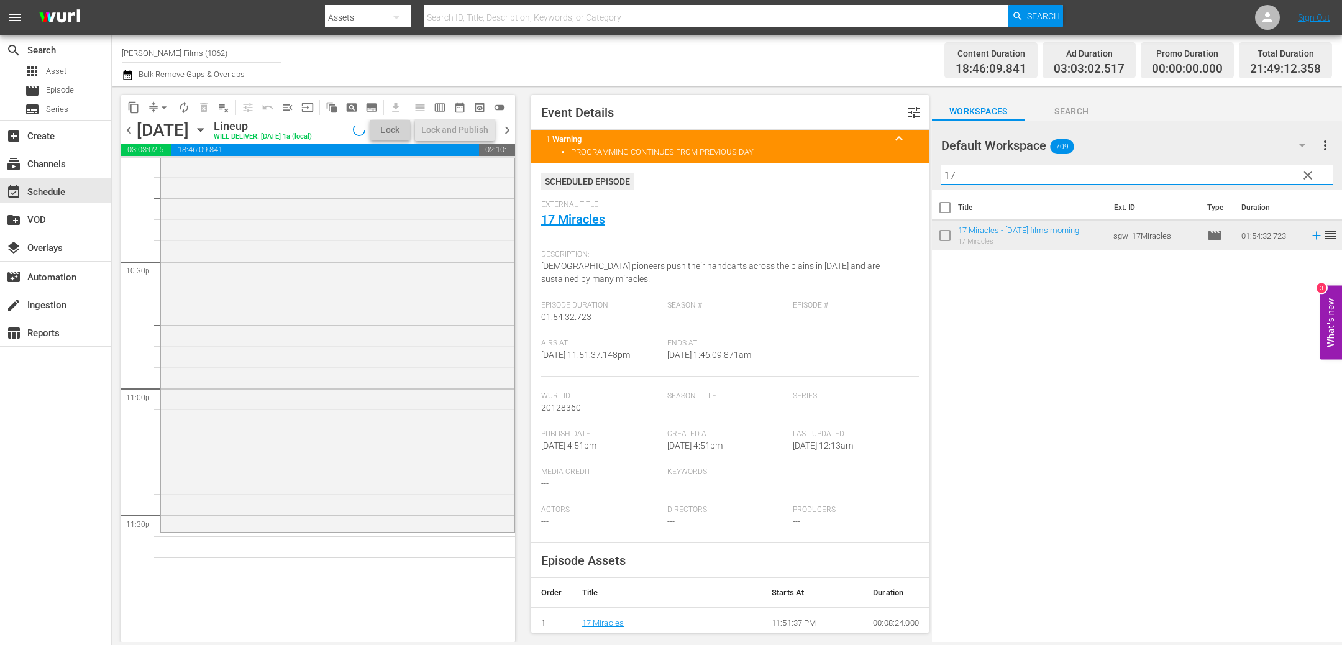
scroll to position [5621, 0]
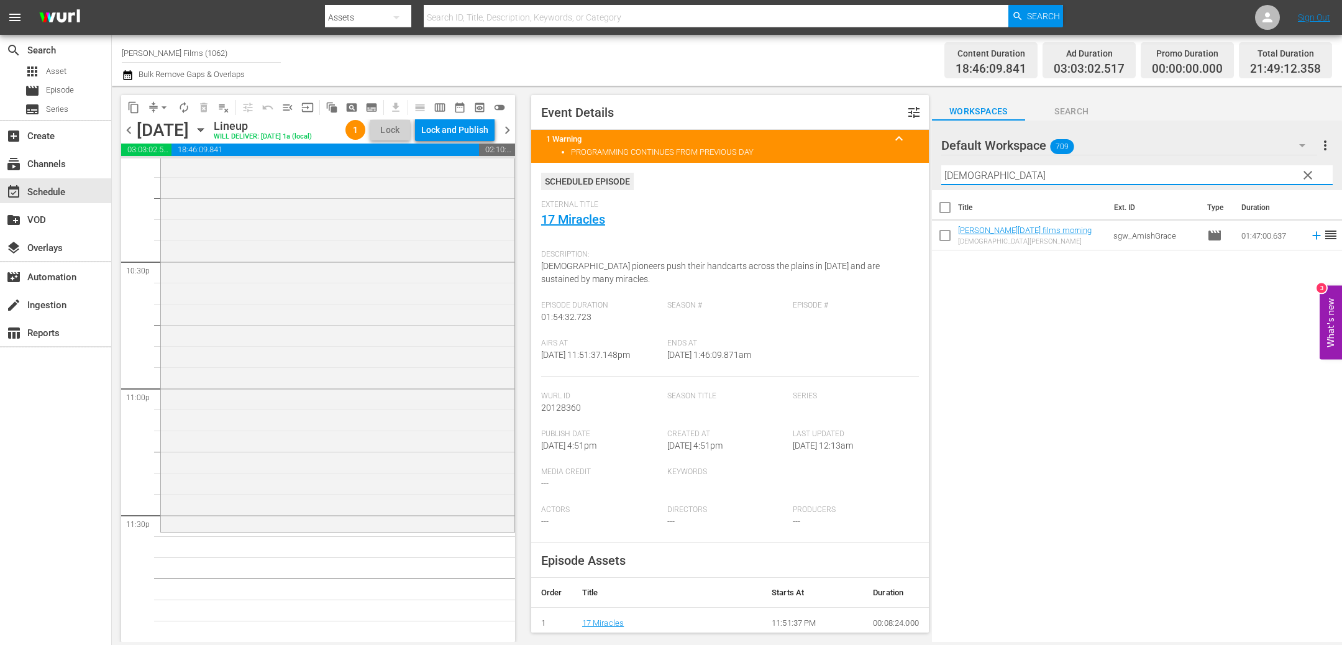
type input "[DEMOGRAPHIC_DATA]"
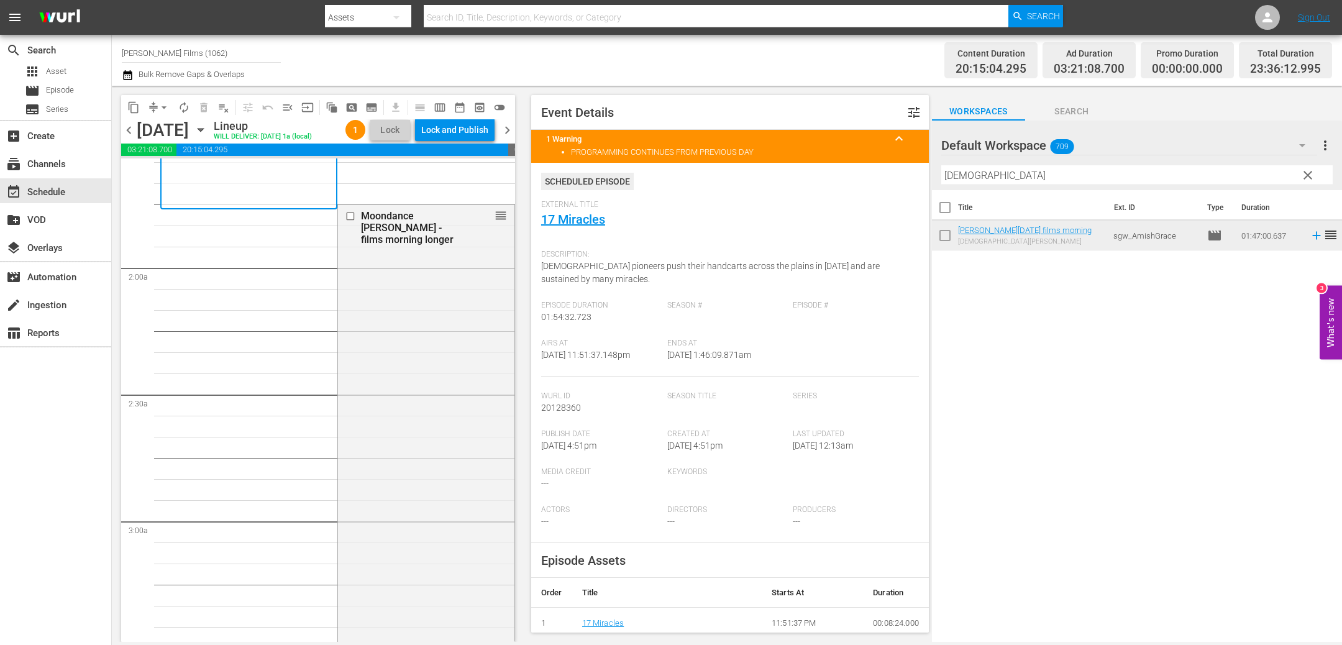
scroll to position [403, 0]
drag, startPoint x: 502, startPoint y: 229, endPoint x: 425, endPoint y: 569, distance: 348.6
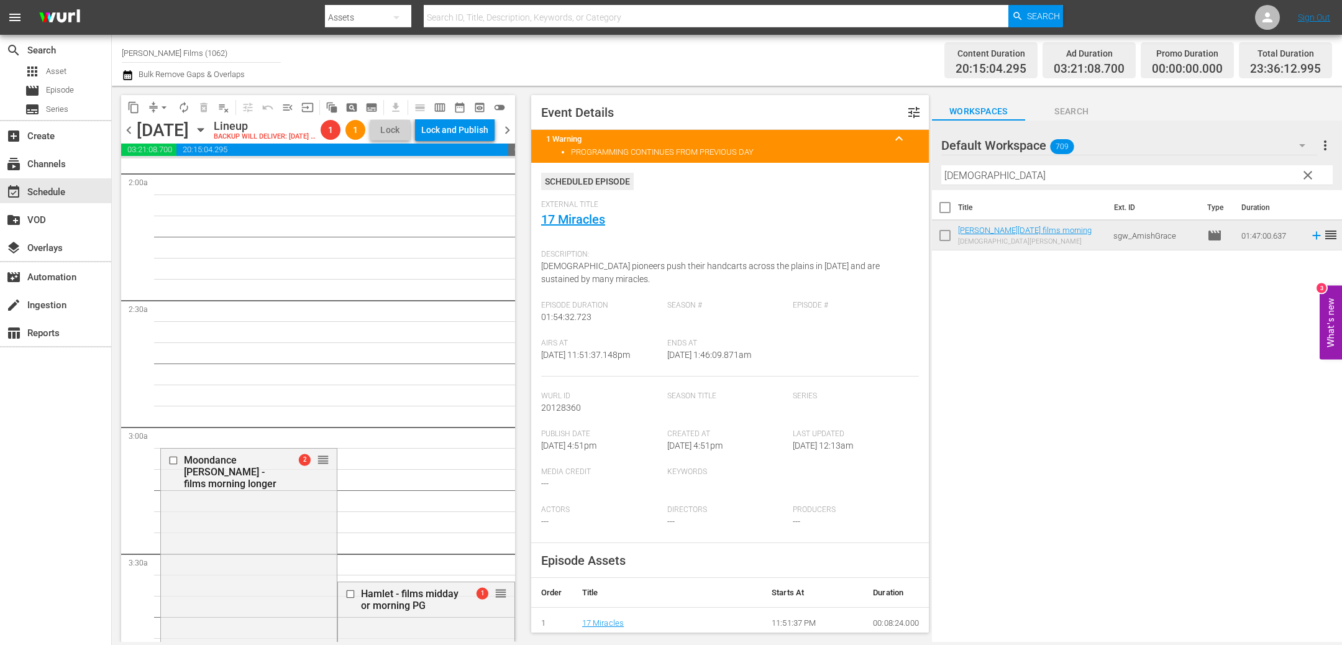
scroll to position [476, 0]
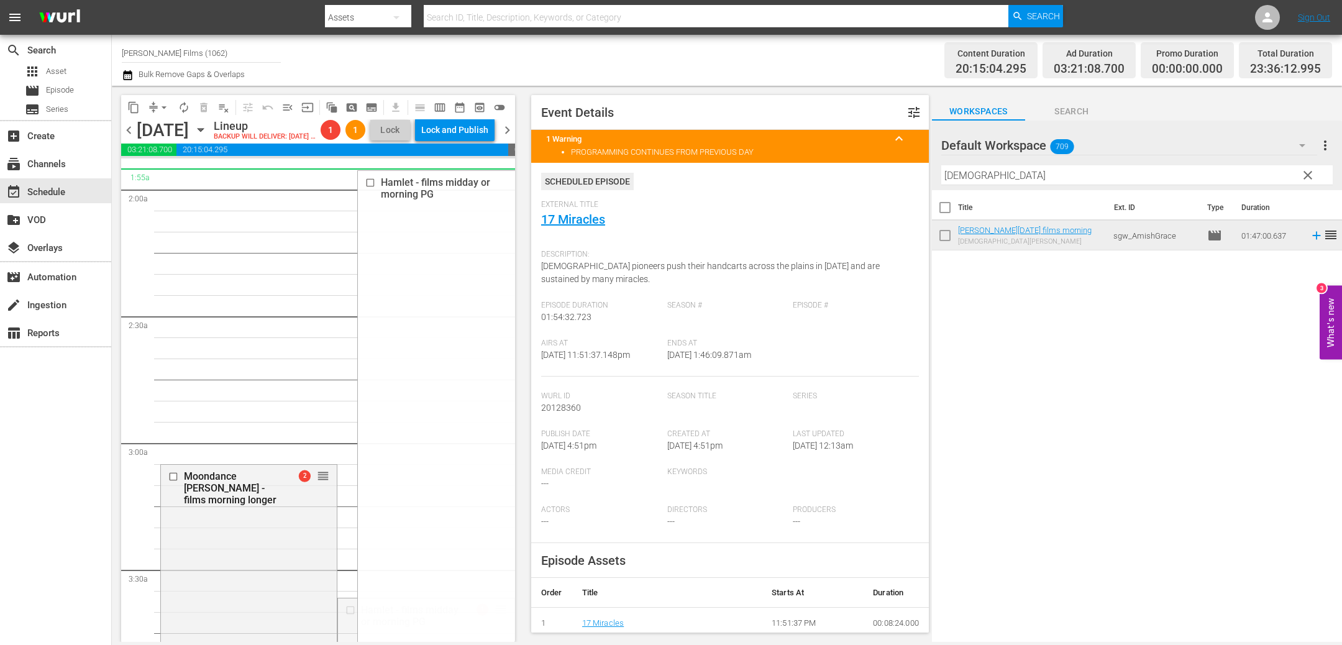
drag, startPoint x: 502, startPoint y: 626, endPoint x: 483, endPoint y: 196, distance: 429.9
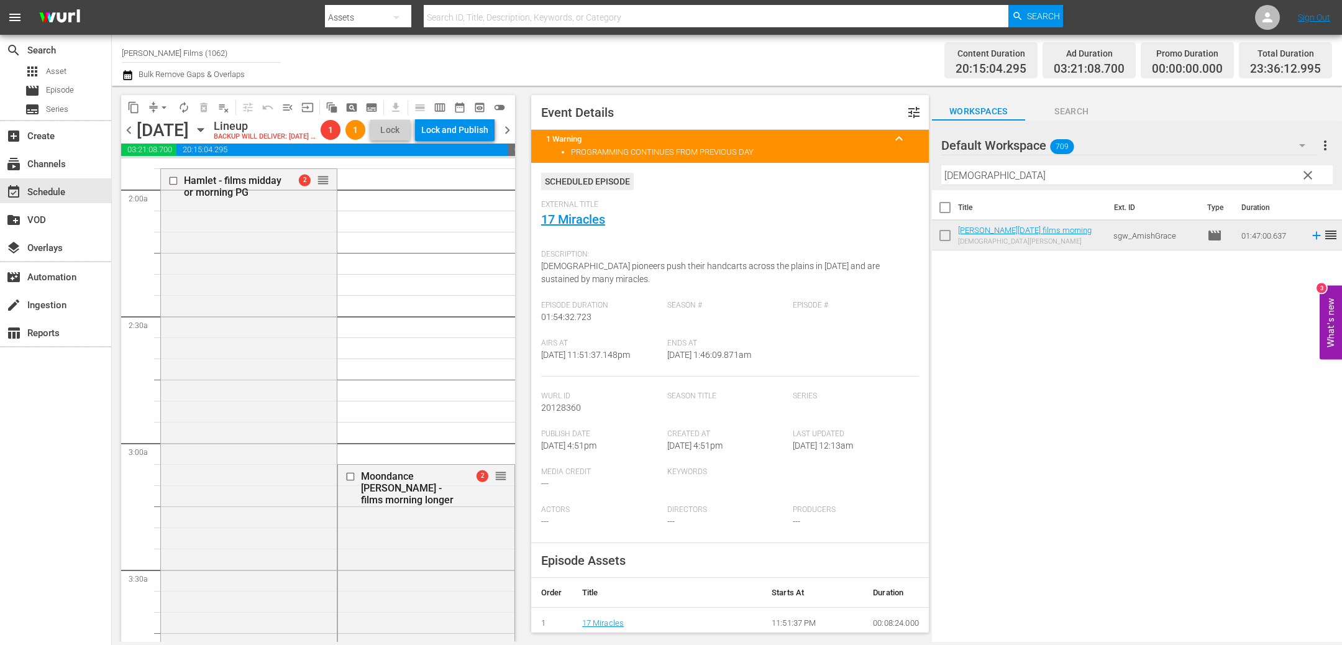
click at [160, 114] on button "arrow_drop_down" at bounding box center [164, 108] width 20 height 20
click at [155, 168] on li "Align to End of Previous Day" at bounding box center [164, 173] width 131 height 21
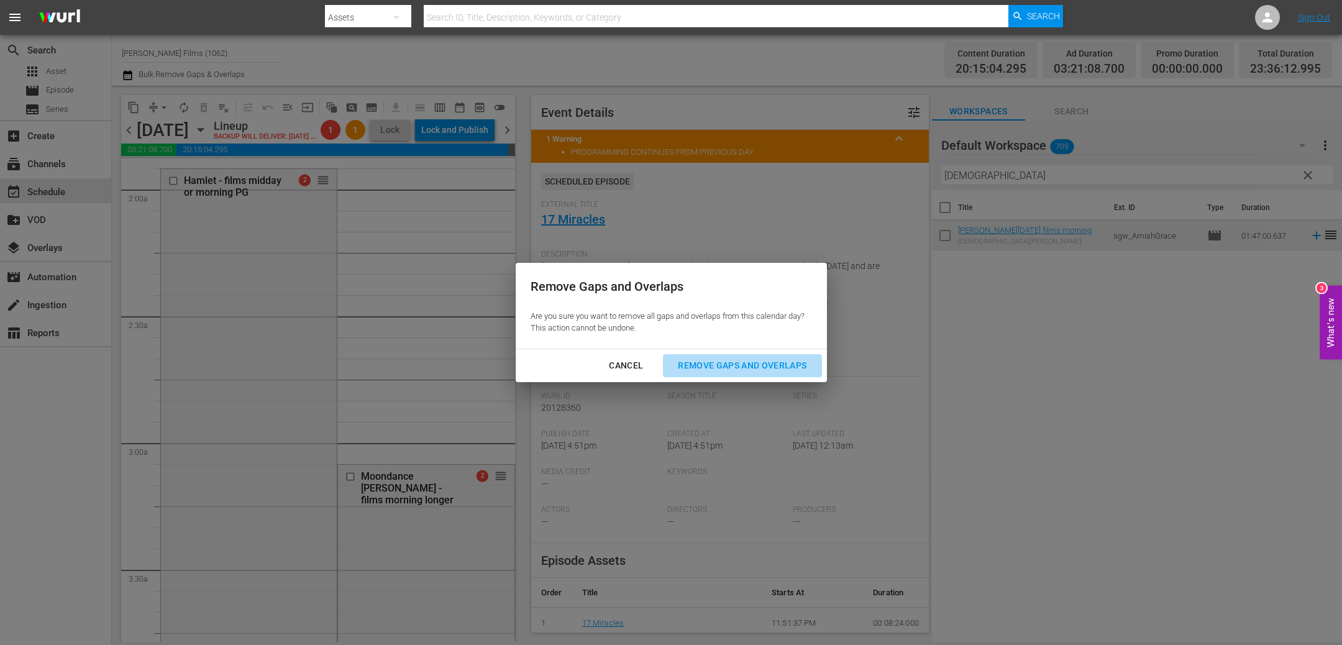
click at [756, 364] on div "Remove Gaps and Overlaps" at bounding box center [742, 366] width 149 height 16
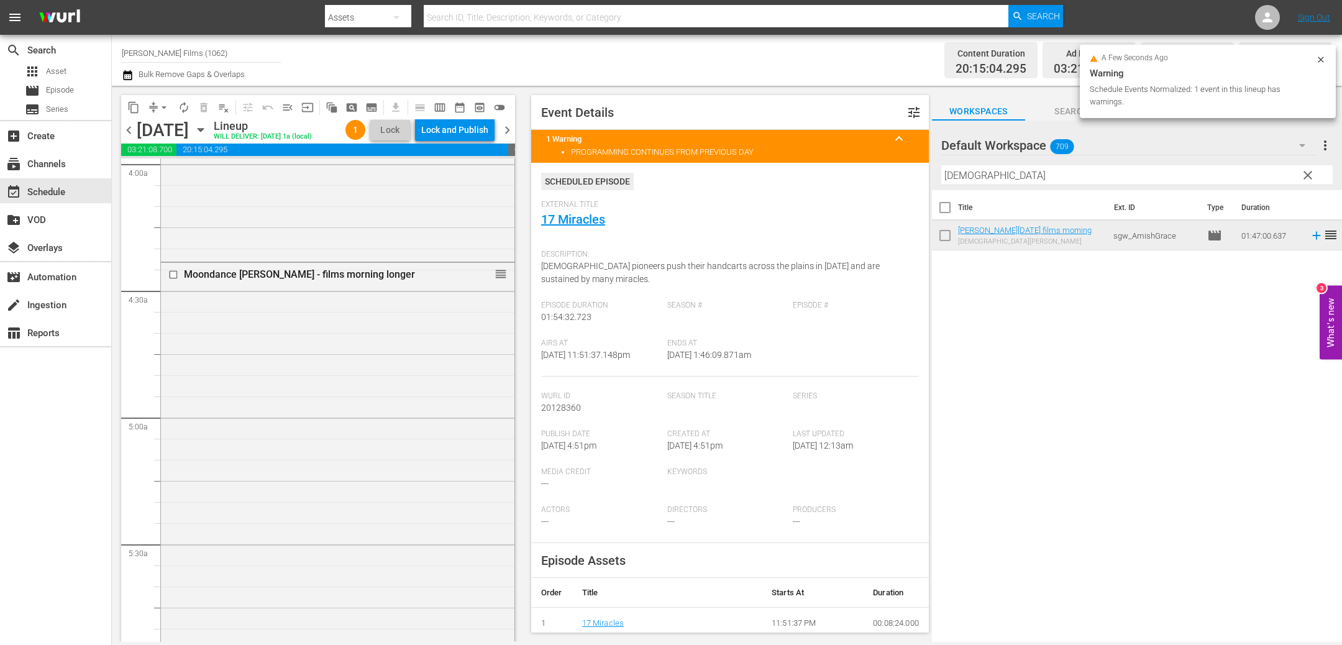
scroll to position [883, 0]
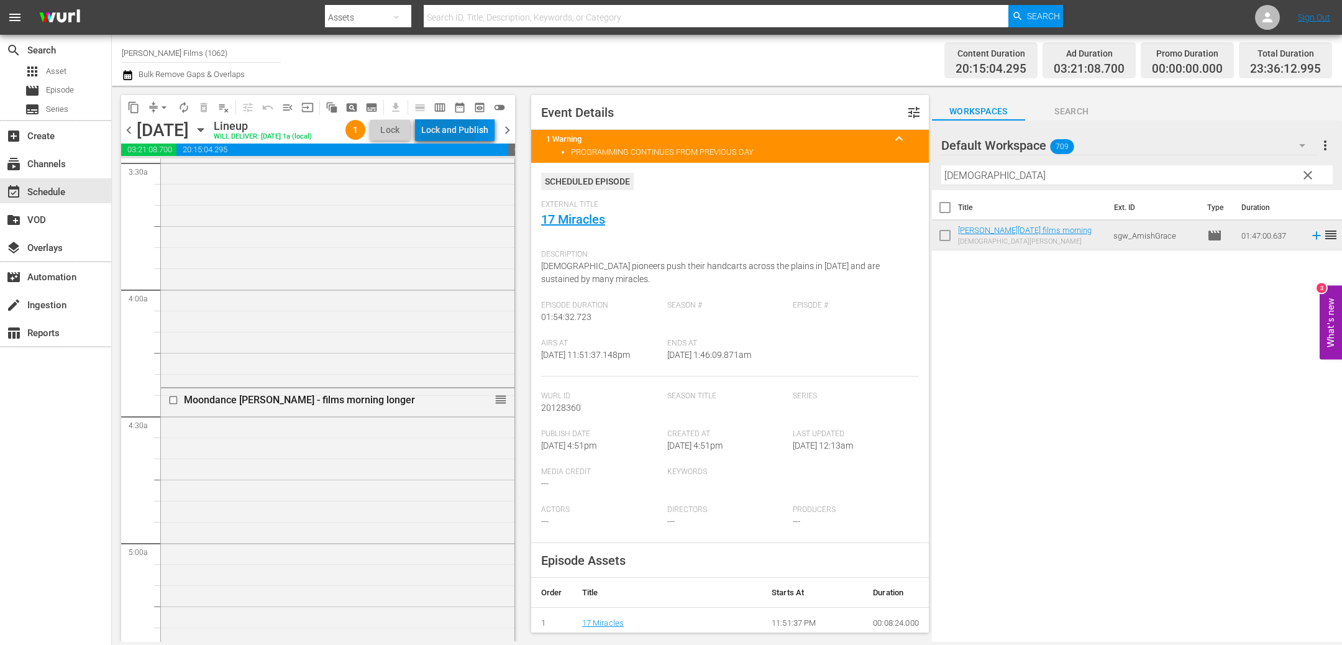
click at [462, 126] on div "Lock and Publish" at bounding box center [454, 130] width 67 height 22
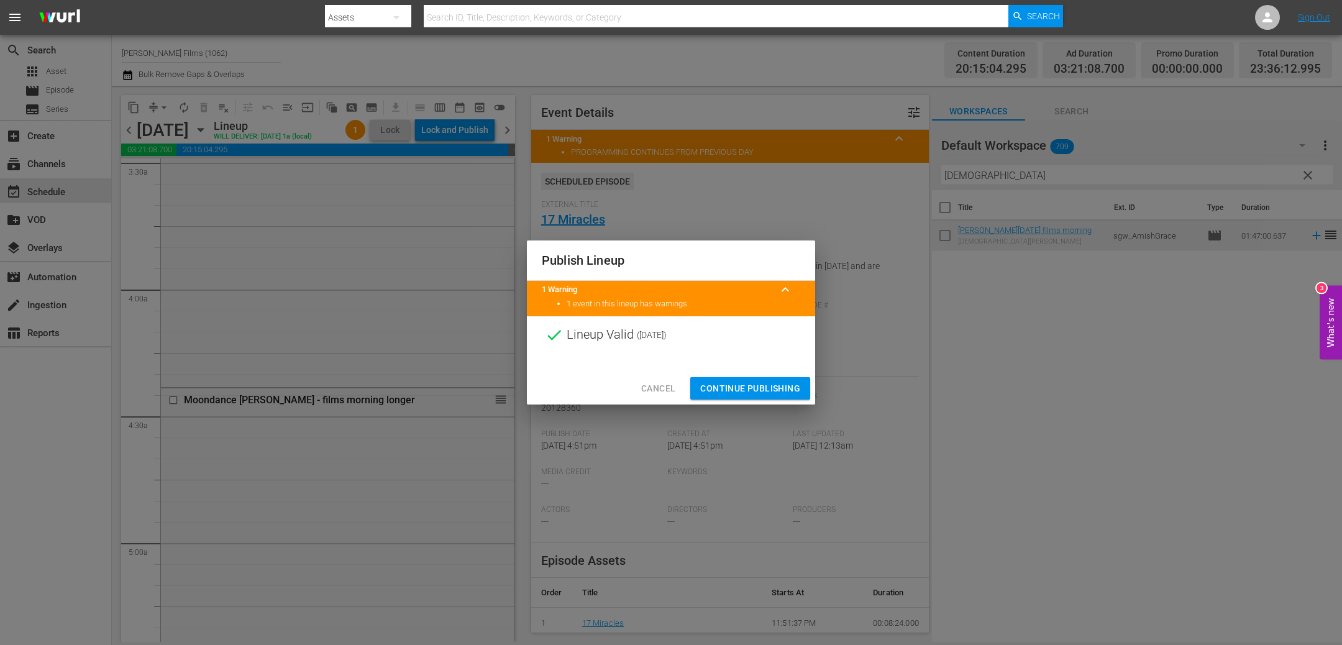
click at [764, 390] on span "Continue Publishing" at bounding box center [750, 389] width 100 height 16
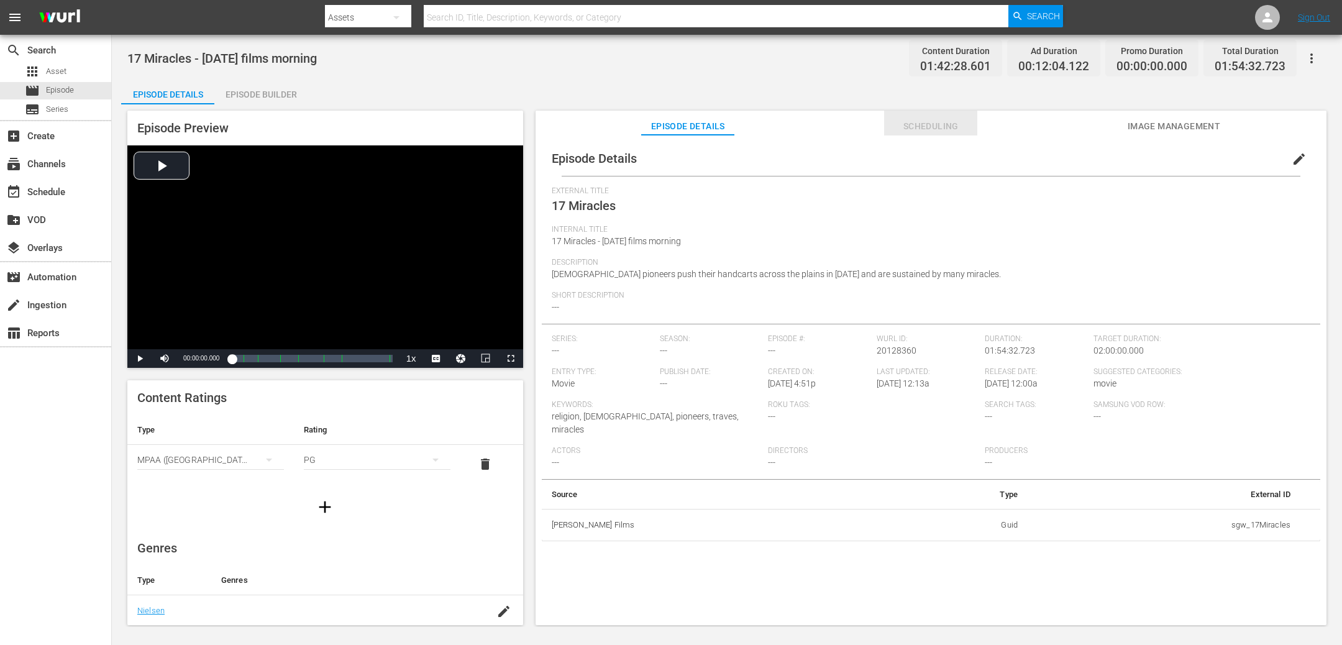
click at [953, 122] on span "Scheduling" at bounding box center [930, 127] width 93 height 16
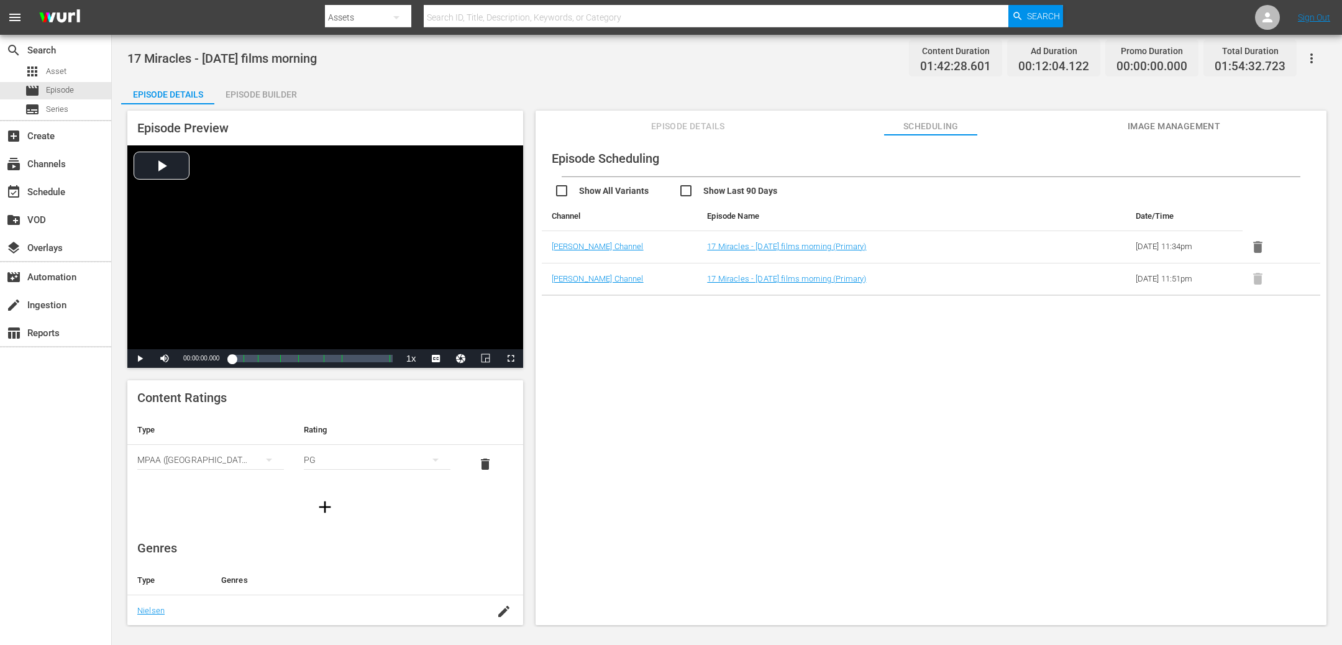
click at [682, 124] on span "Episode Details" at bounding box center [687, 127] width 93 height 16
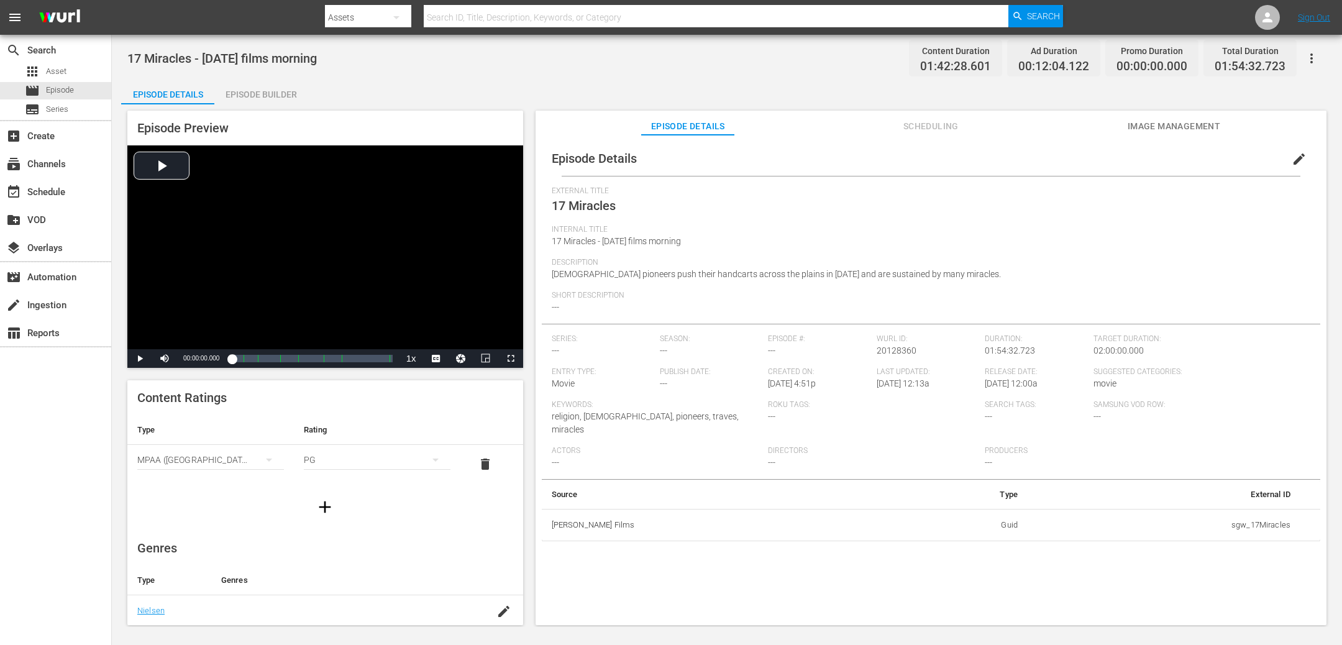
click at [260, 89] on div "Episode Builder" at bounding box center [260, 95] width 93 height 30
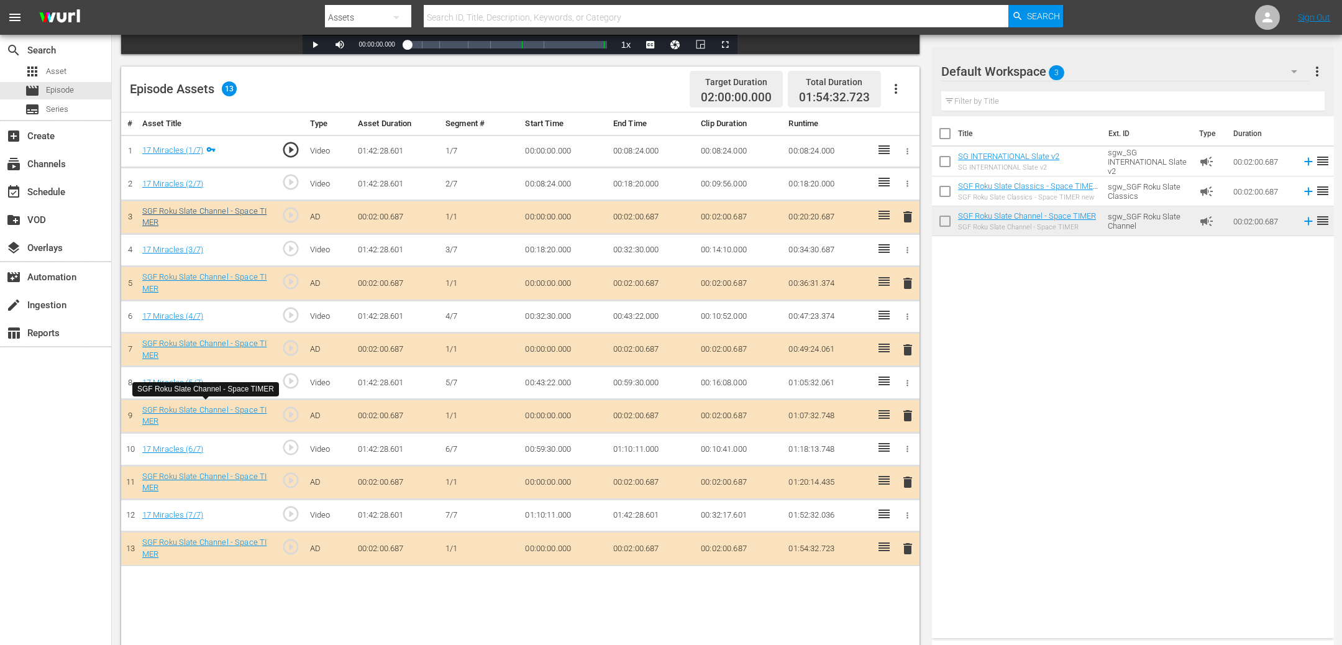
scroll to position [323, 0]
